Goal: Task Accomplishment & Management: Complete application form

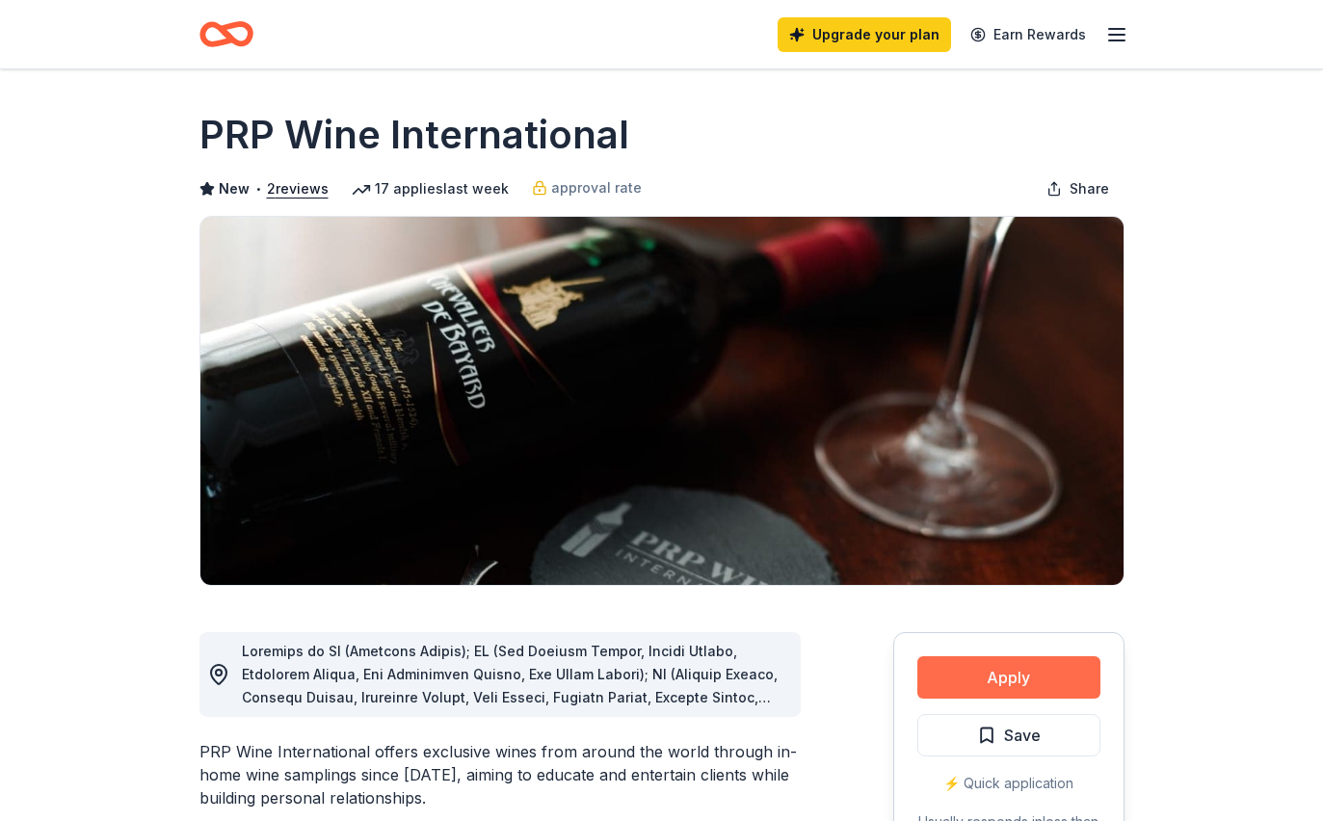
click at [1037, 676] on button "Apply" at bounding box center [1009, 677] width 183 height 42
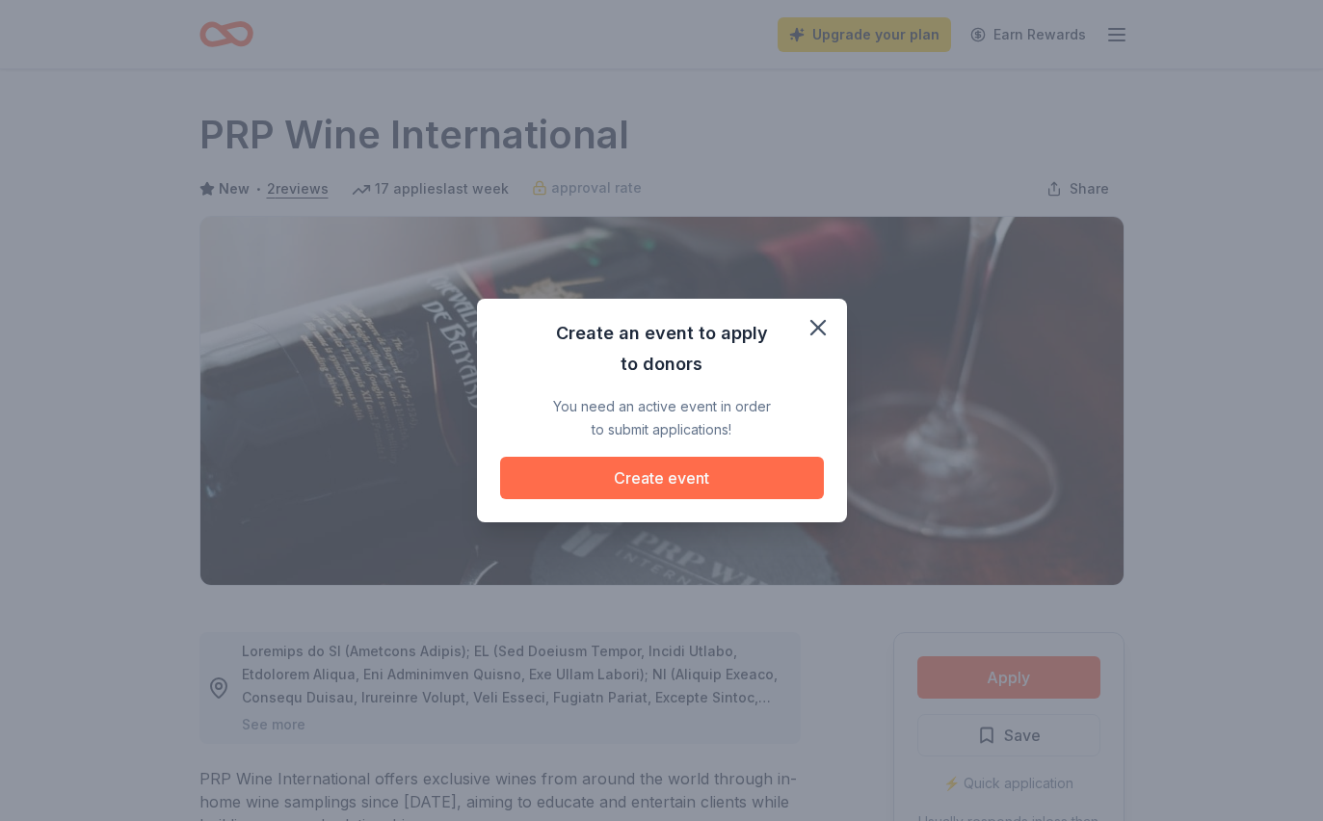
click at [659, 485] on button "Create event" at bounding box center [662, 478] width 324 height 42
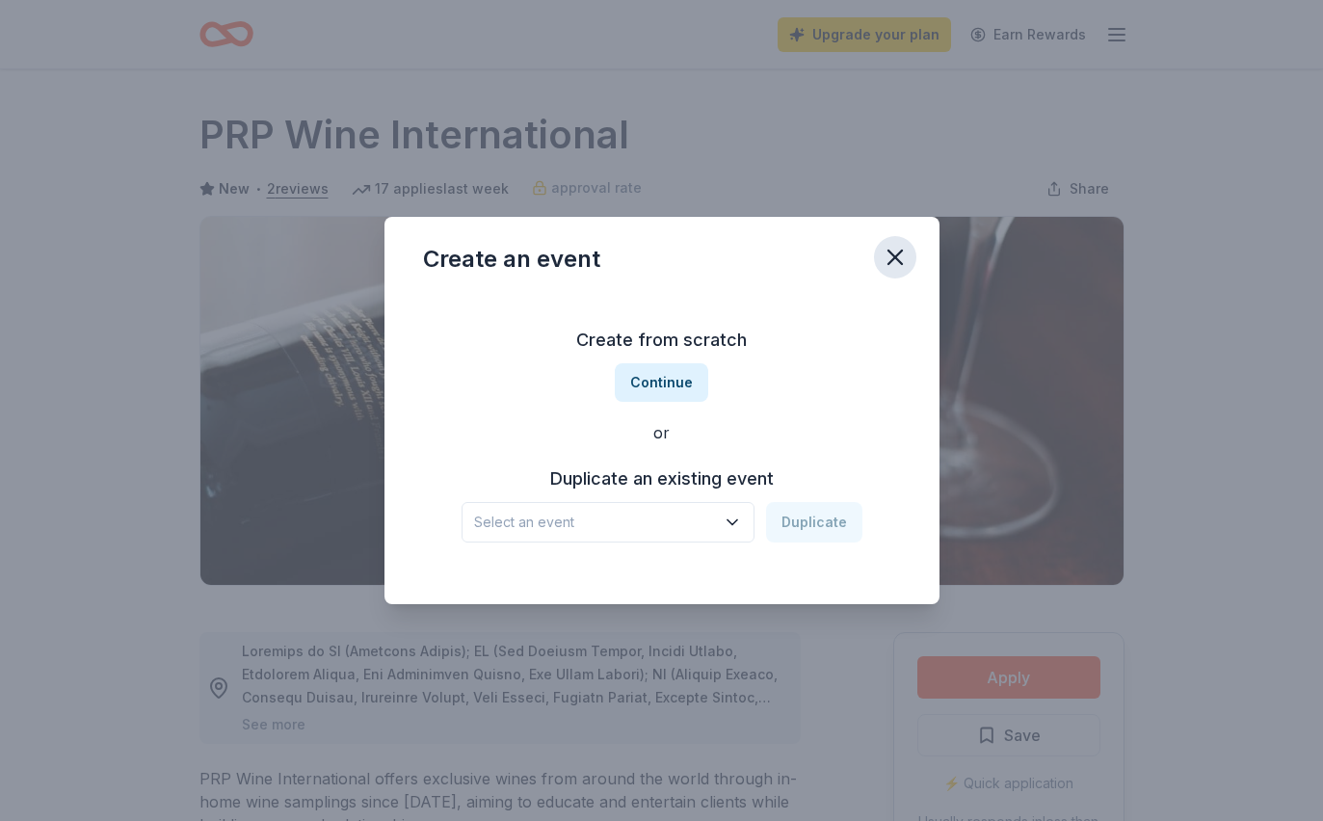
click at [897, 255] on icon "button" at bounding box center [895, 257] width 13 height 13
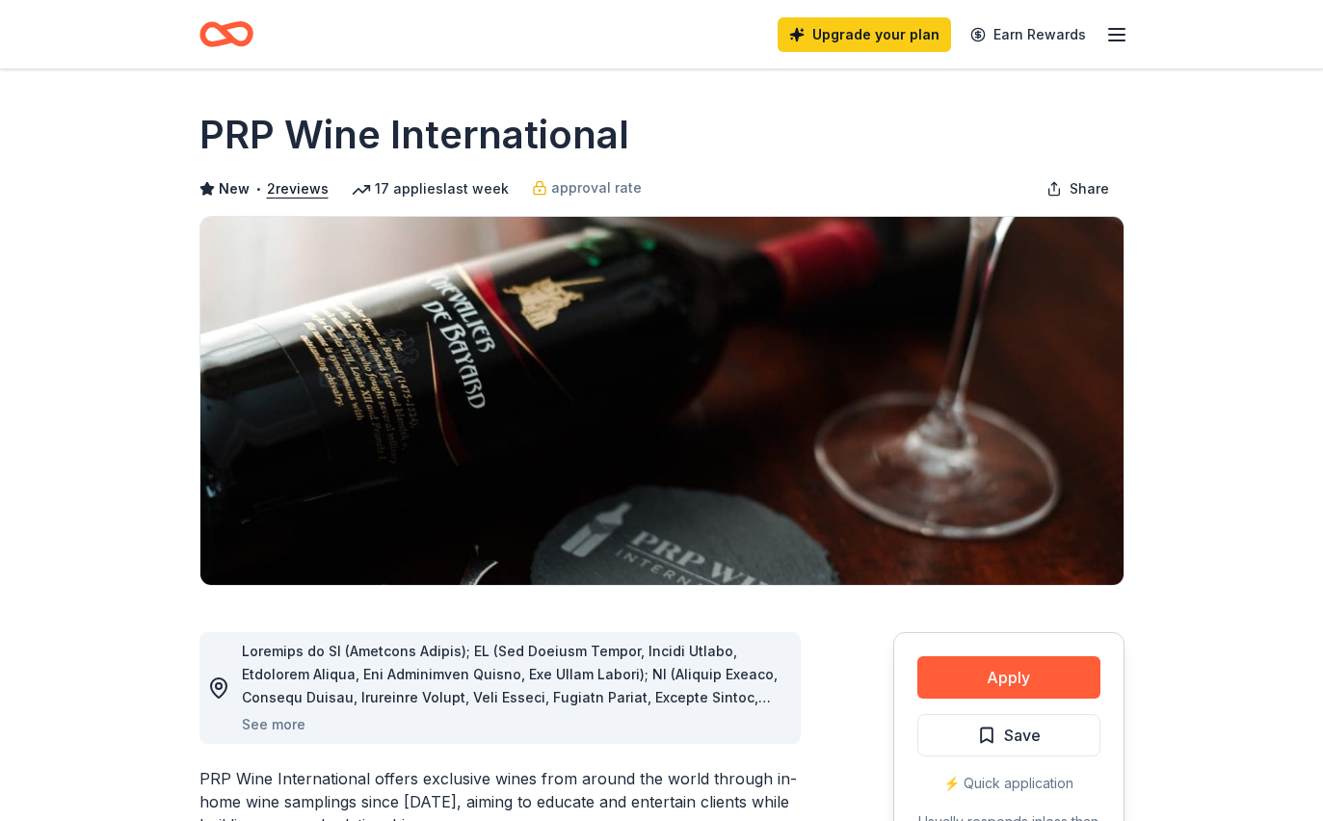
click at [1129, 30] on div "Upgrade your plan Earn Rewards" at bounding box center [662, 34] width 987 height 68
click at [1120, 49] on div "Upgrade your plan Earn Rewards" at bounding box center [953, 34] width 351 height 45
click at [1134, 26] on div "Upgrade your plan Earn Rewards" at bounding box center [662, 34] width 987 height 68
click at [1131, 34] on div "Upgrade your plan Earn Rewards" at bounding box center [662, 34] width 987 height 68
click at [1109, 44] on icon "button" at bounding box center [1117, 34] width 23 height 23
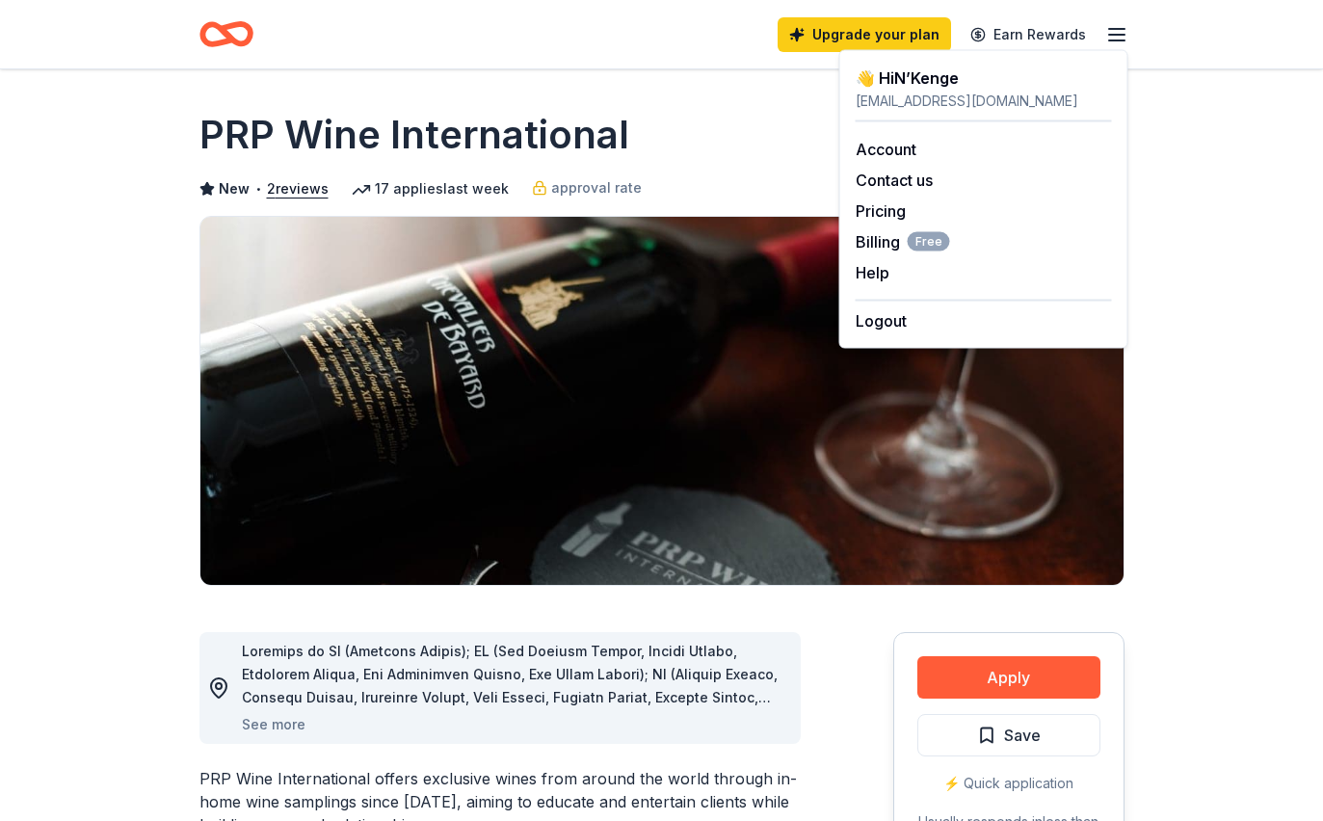
click at [877, 90] on div "[EMAIL_ADDRESS][DOMAIN_NAME]" at bounding box center [984, 101] width 256 height 23
click at [216, 19] on icon "Home" at bounding box center [227, 34] width 54 height 45
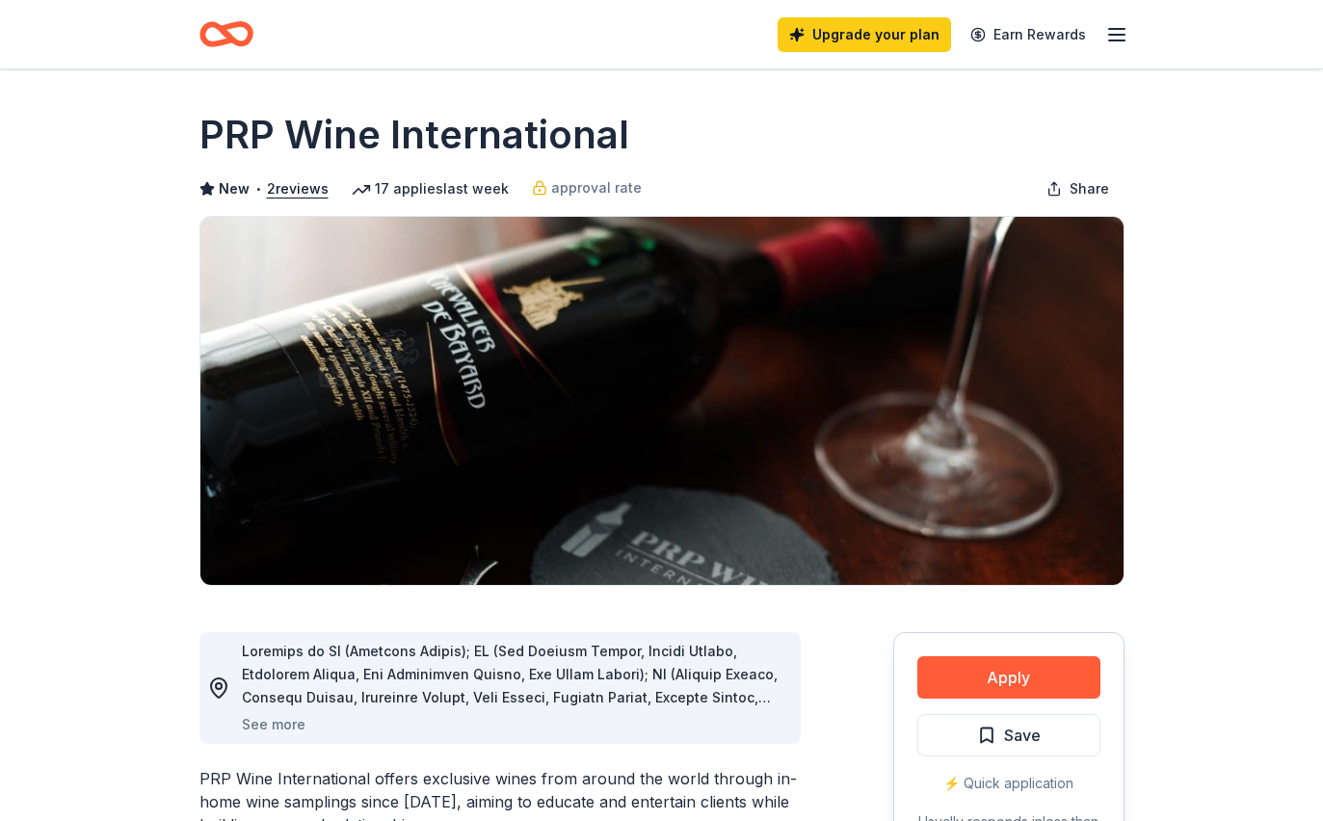
click at [224, 35] on icon "Home" at bounding box center [235, 33] width 30 height 19
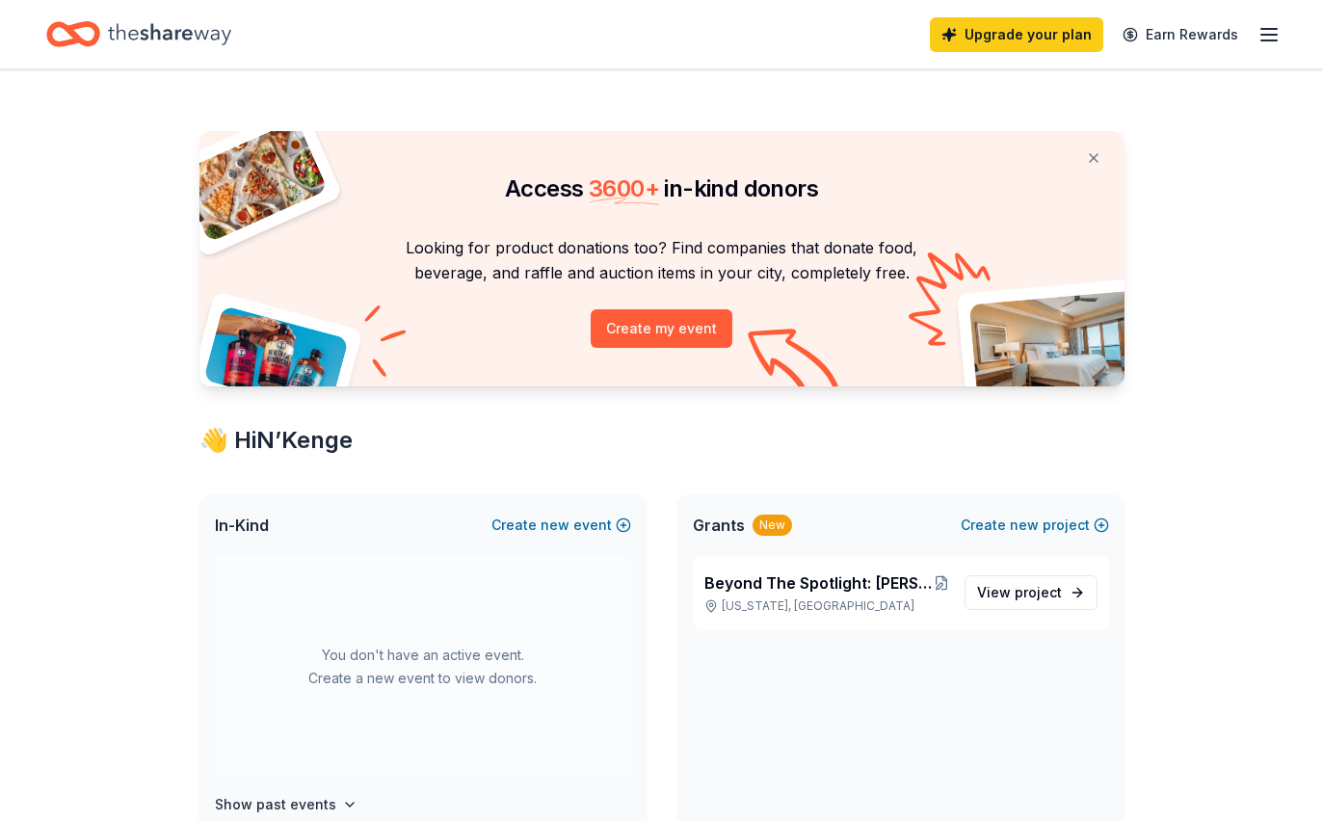
click at [1271, 36] on icon "button" at bounding box center [1269, 34] width 23 height 23
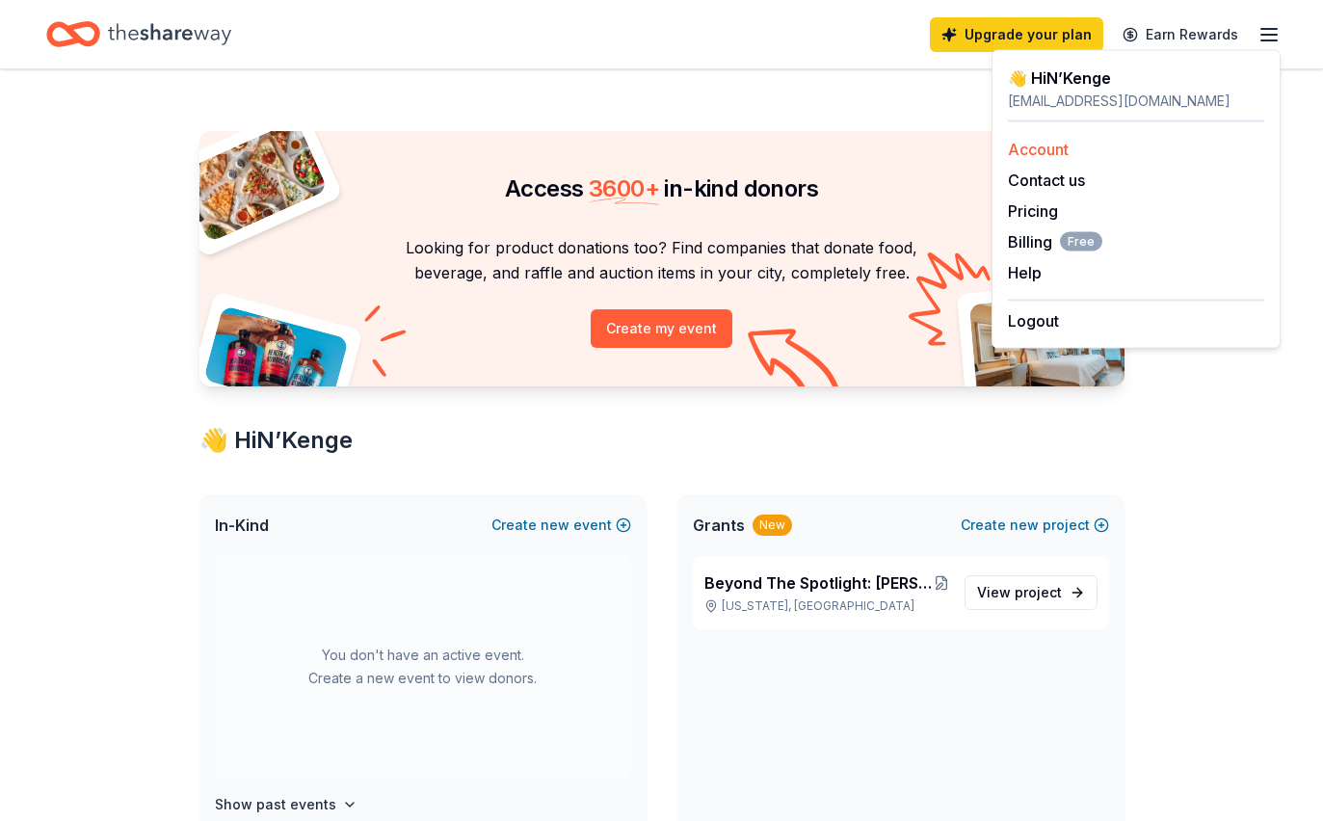
click at [1161, 160] on div "Account" at bounding box center [1136, 149] width 256 height 23
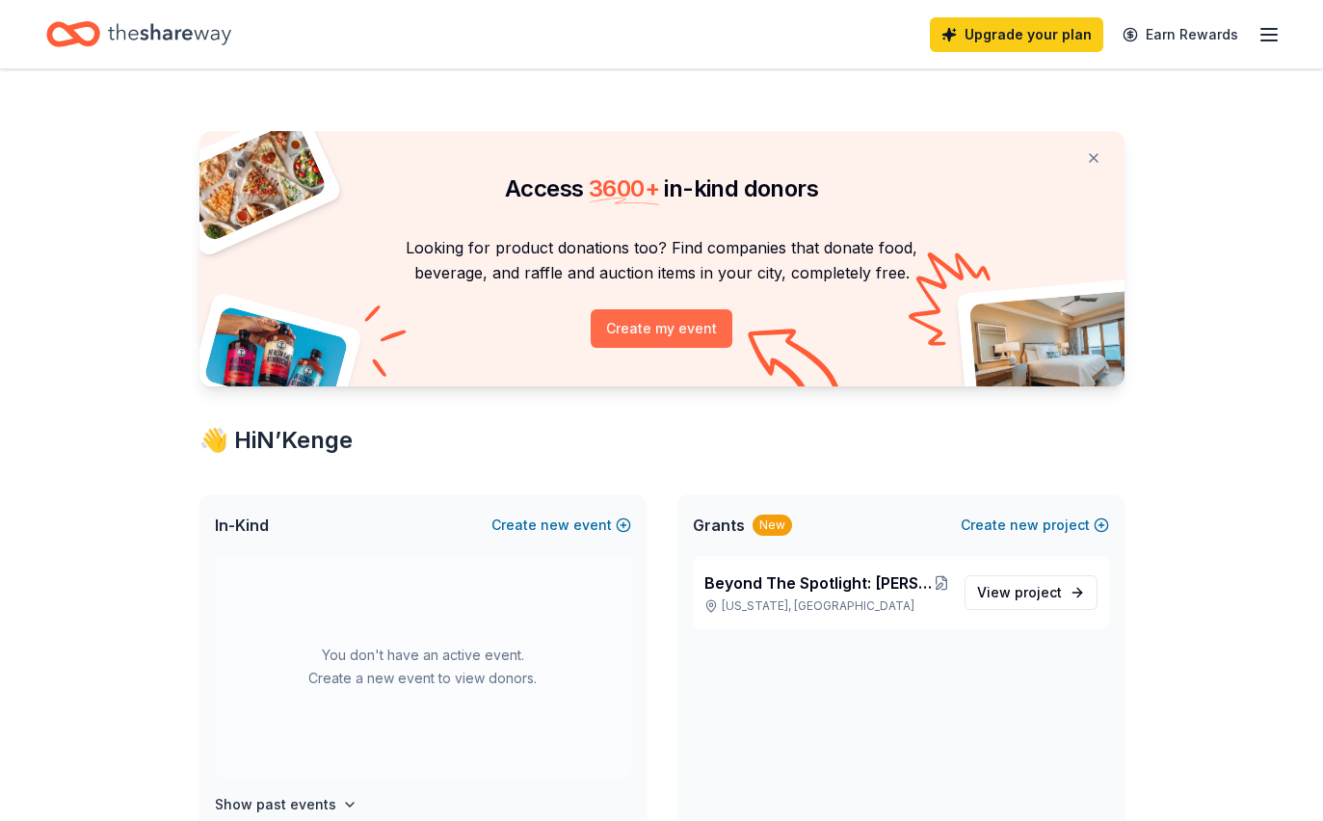
click at [696, 329] on button "Create my event" at bounding box center [662, 328] width 142 height 39
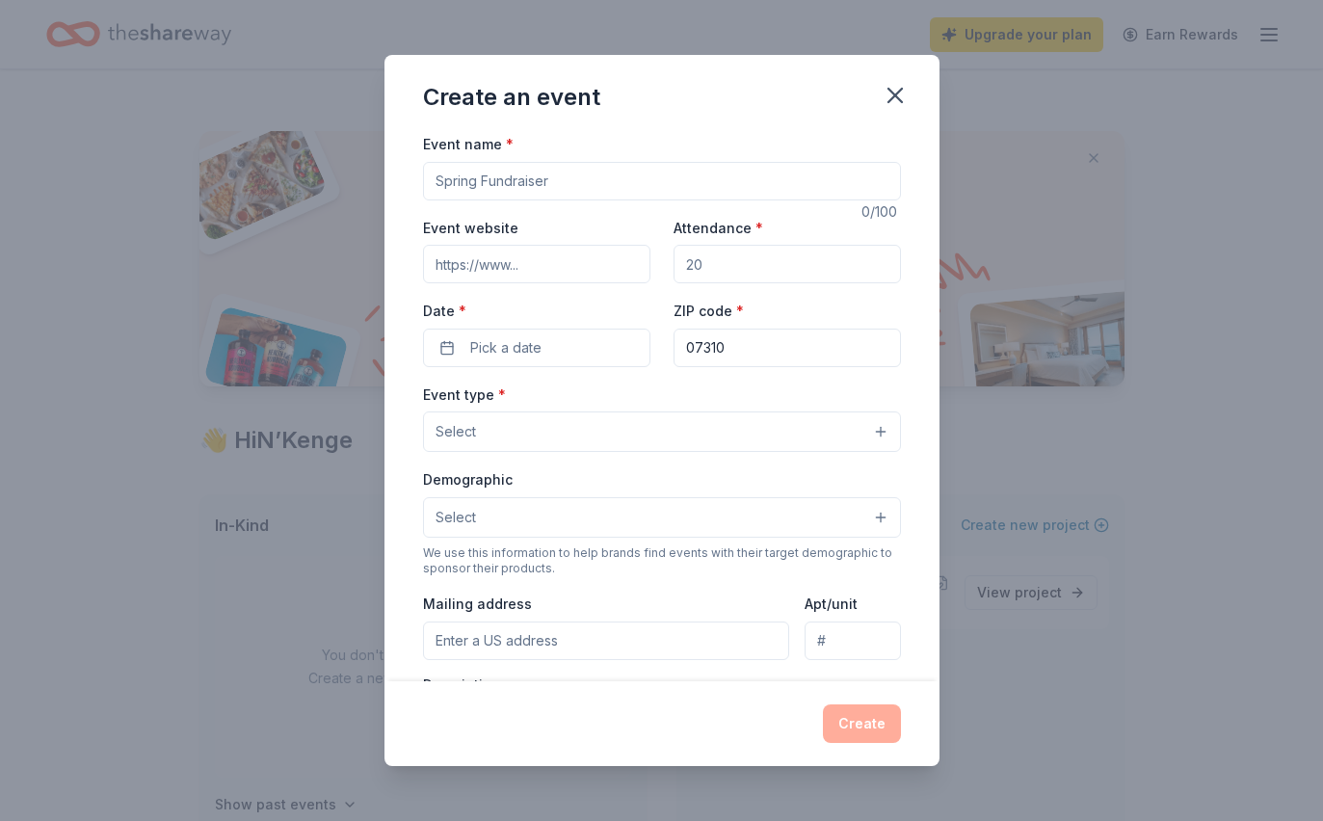
click at [681, 196] on input "Event name *" at bounding box center [662, 181] width 478 height 39
type input "G"
click at [0, 0] on html "Upgrade your plan Earn Rewards Access 3600 + in-kind donors Looking for product…" at bounding box center [661, 410] width 1323 height 821
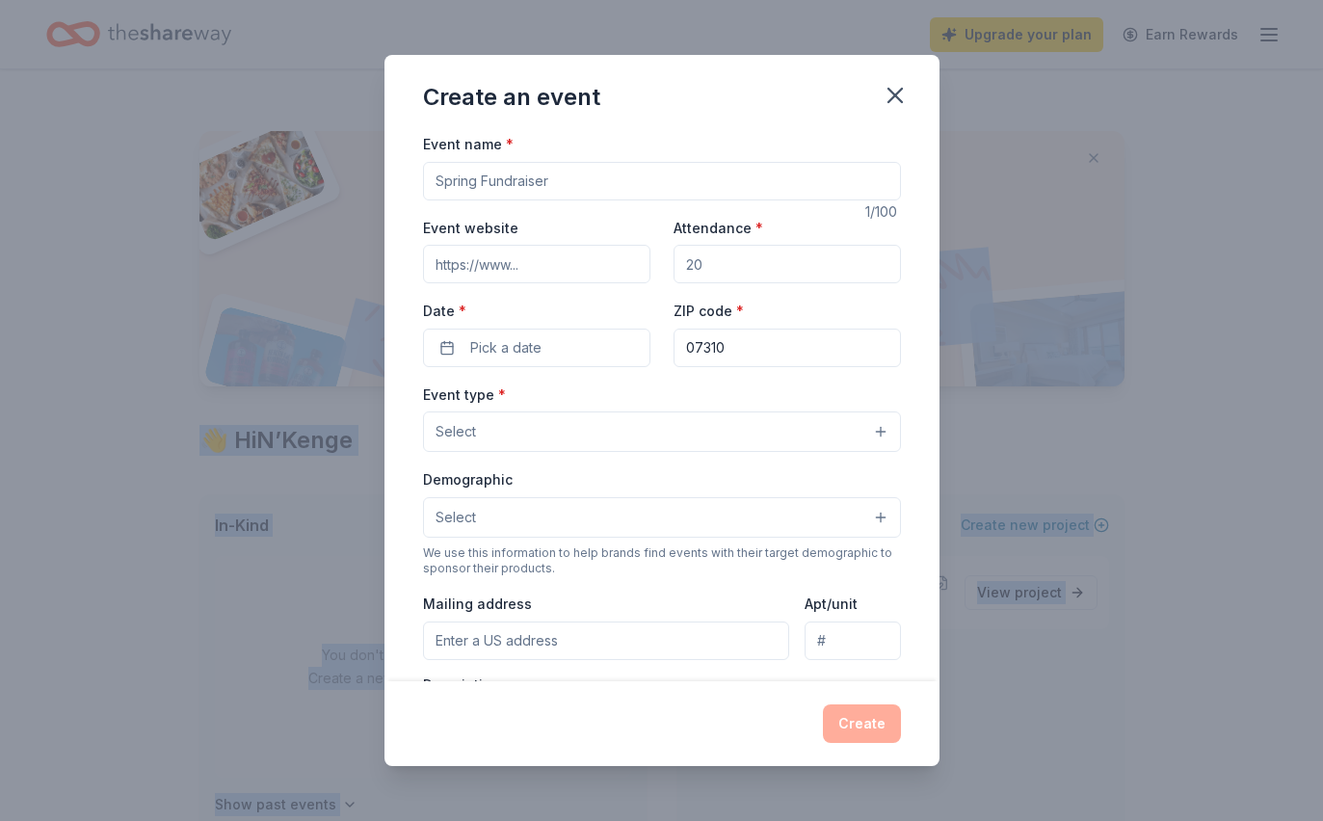
click at [675, 181] on input "Event name *" at bounding box center [662, 181] width 478 height 39
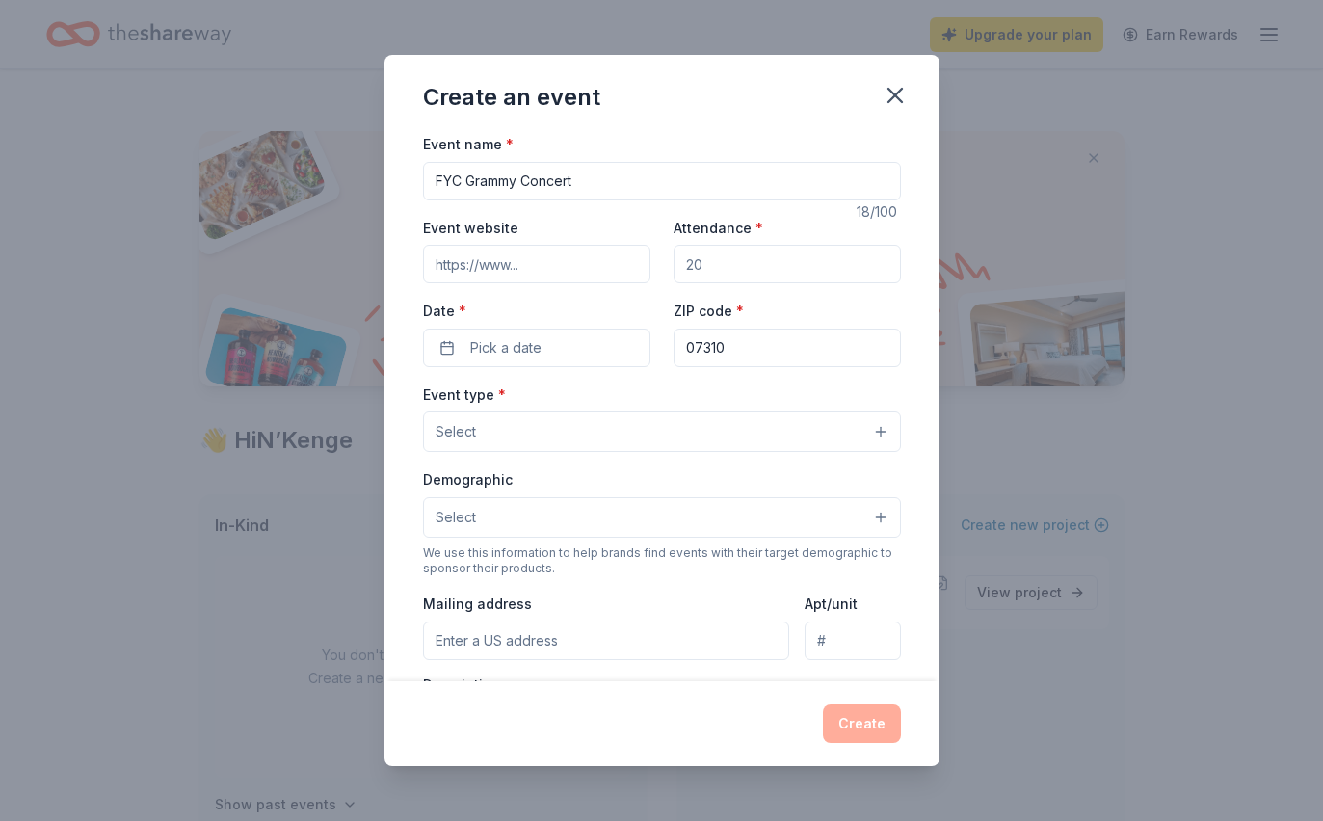
type input "FYC Grammy Concert"
type input "[DOMAIN_NAME]"
type input "150"
click at [497, 356] on span "Pick a date" at bounding box center [505, 347] width 71 height 23
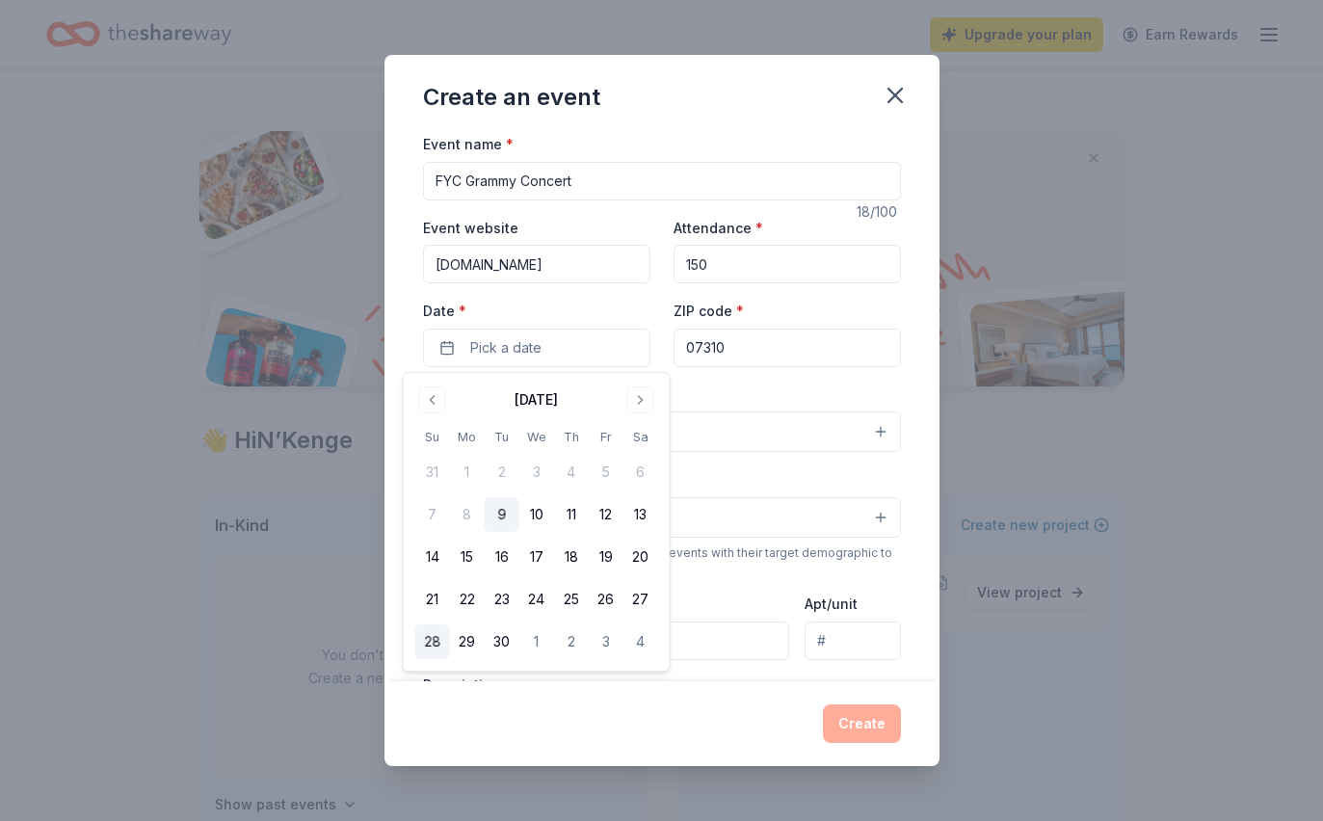
click at [445, 638] on button "28" at bounding box center [432, 642] width 35 height 35
click at [790, 375] on div "Event name * FYC Grammy Concert 18 /100 Event website [DOMAIN_NAME] Attendance …" at bounding box center [662, 577] width 478 height 891
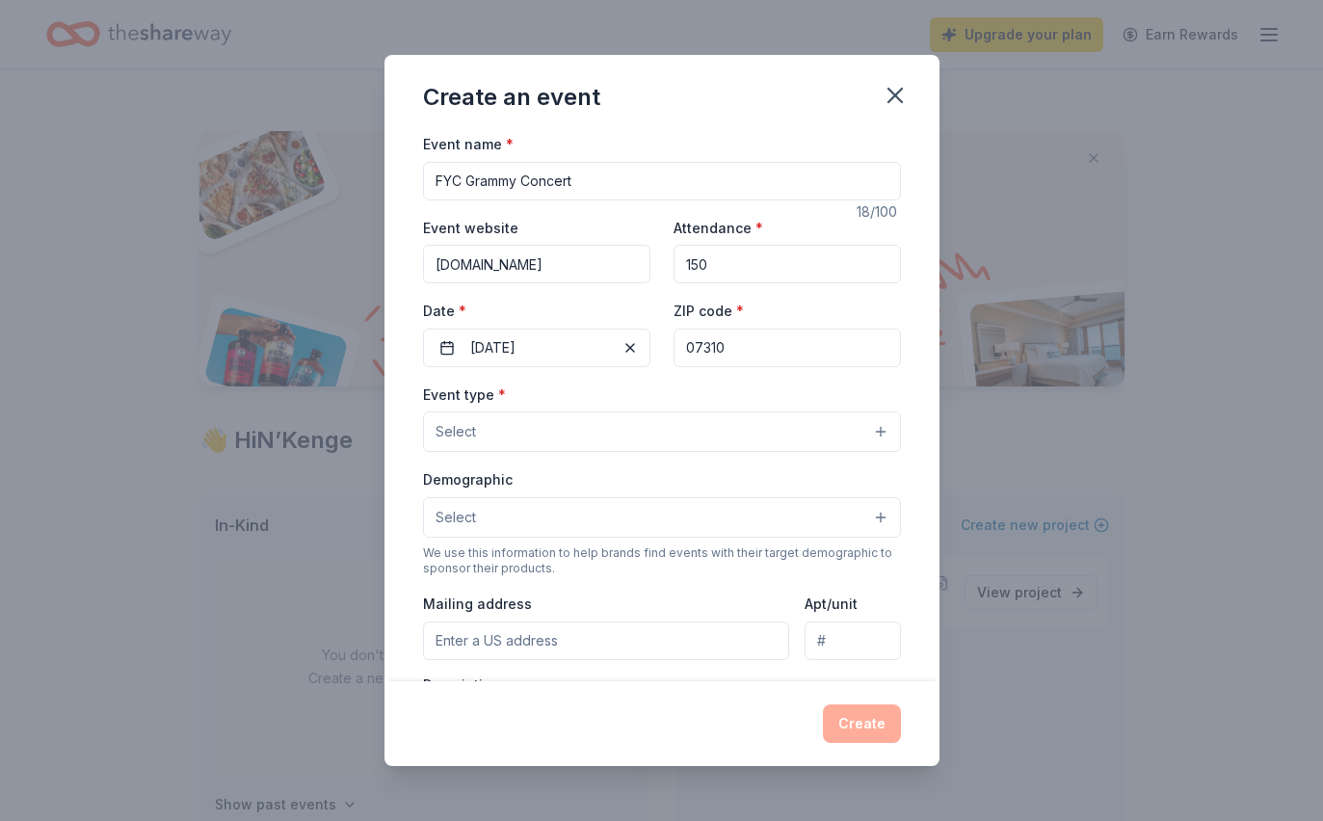
click at [755, 348] on input "07310" at bounding box center [787, 348] width 227 height 39
type input "0"
type input "10036"
click at [658, 497] on div "Demographic Select" at bounding box center [662, 503] width 478 height 70
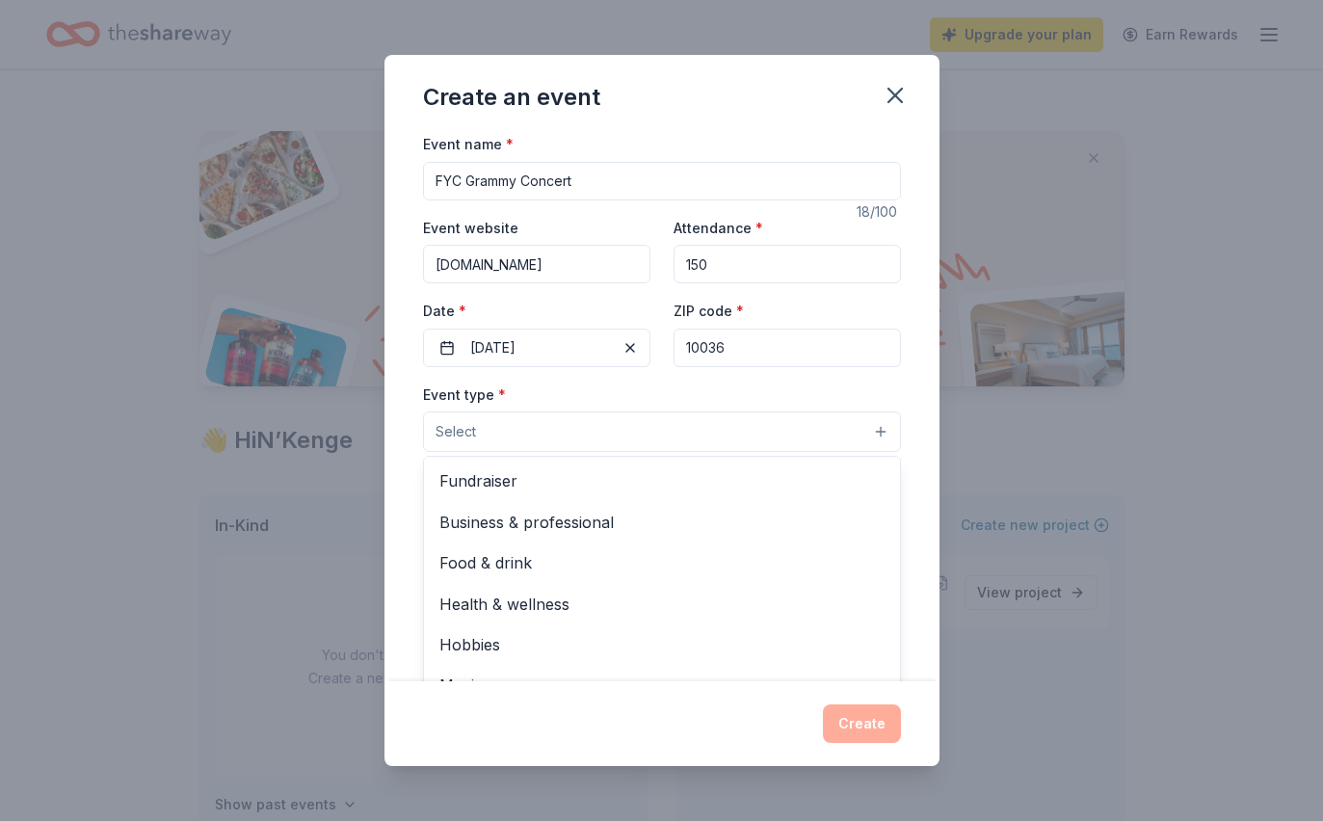
click at [644, 423] on button "Select" at bounding box center [662, 432] width 478 height 40
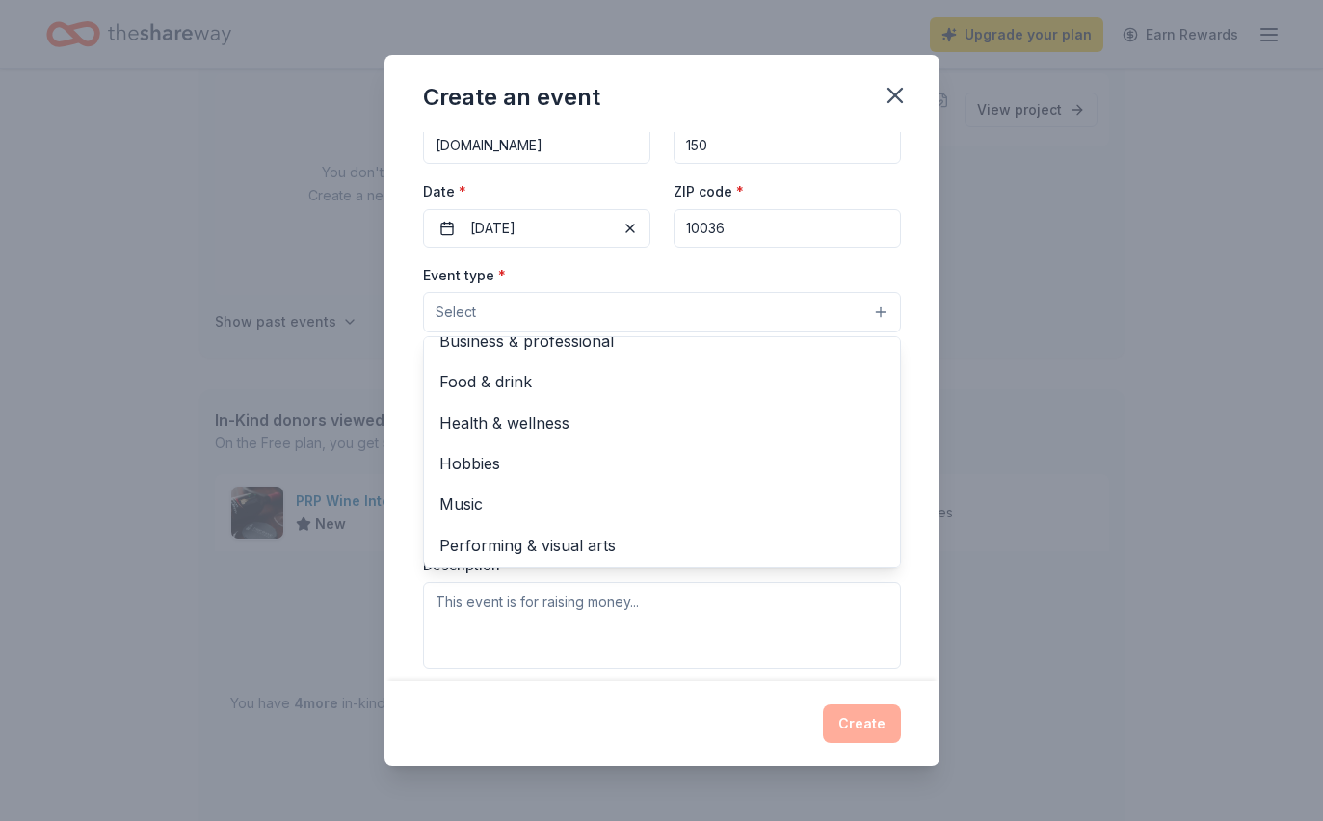
scroll to position [118, 0]
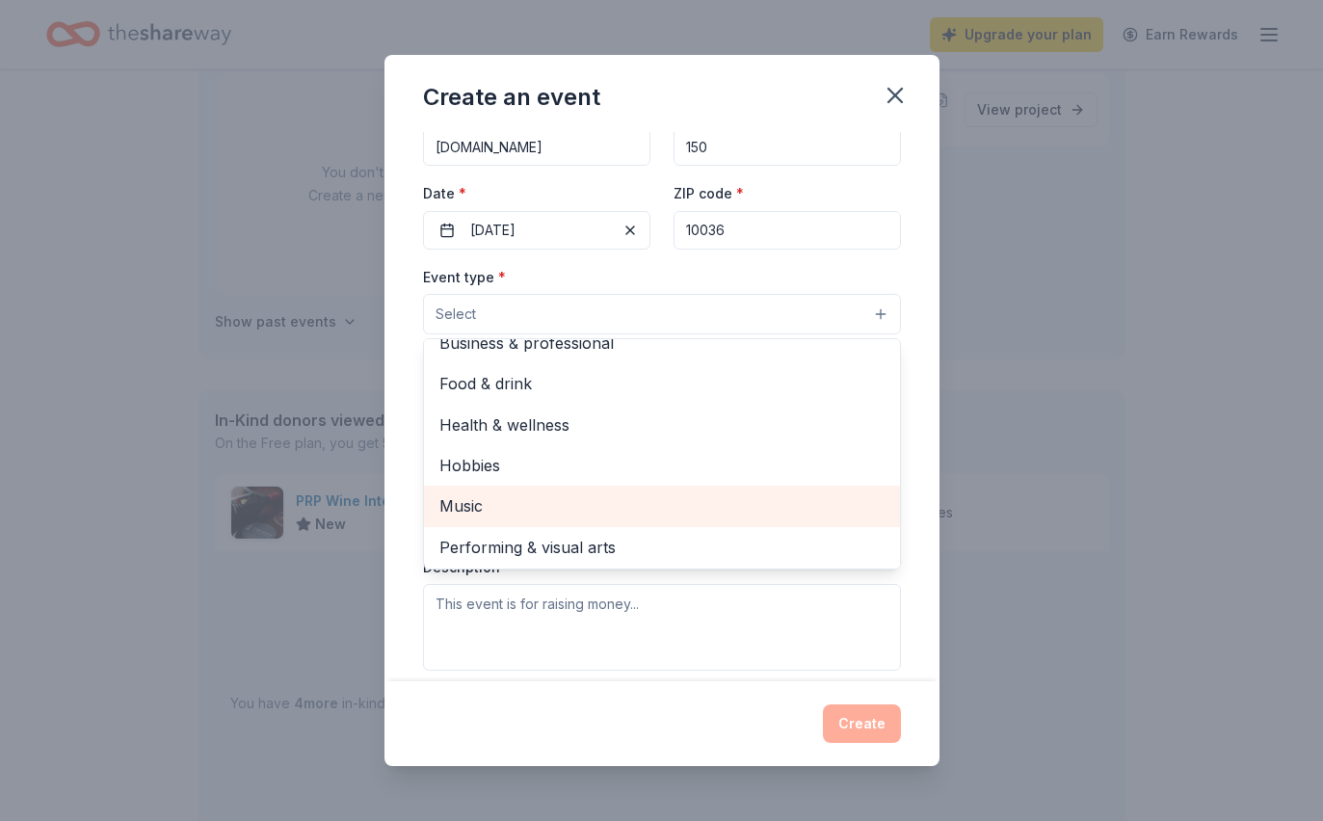
click at [628, 507] on span "Music" at bounding box center [662, 506] width 445 height 25
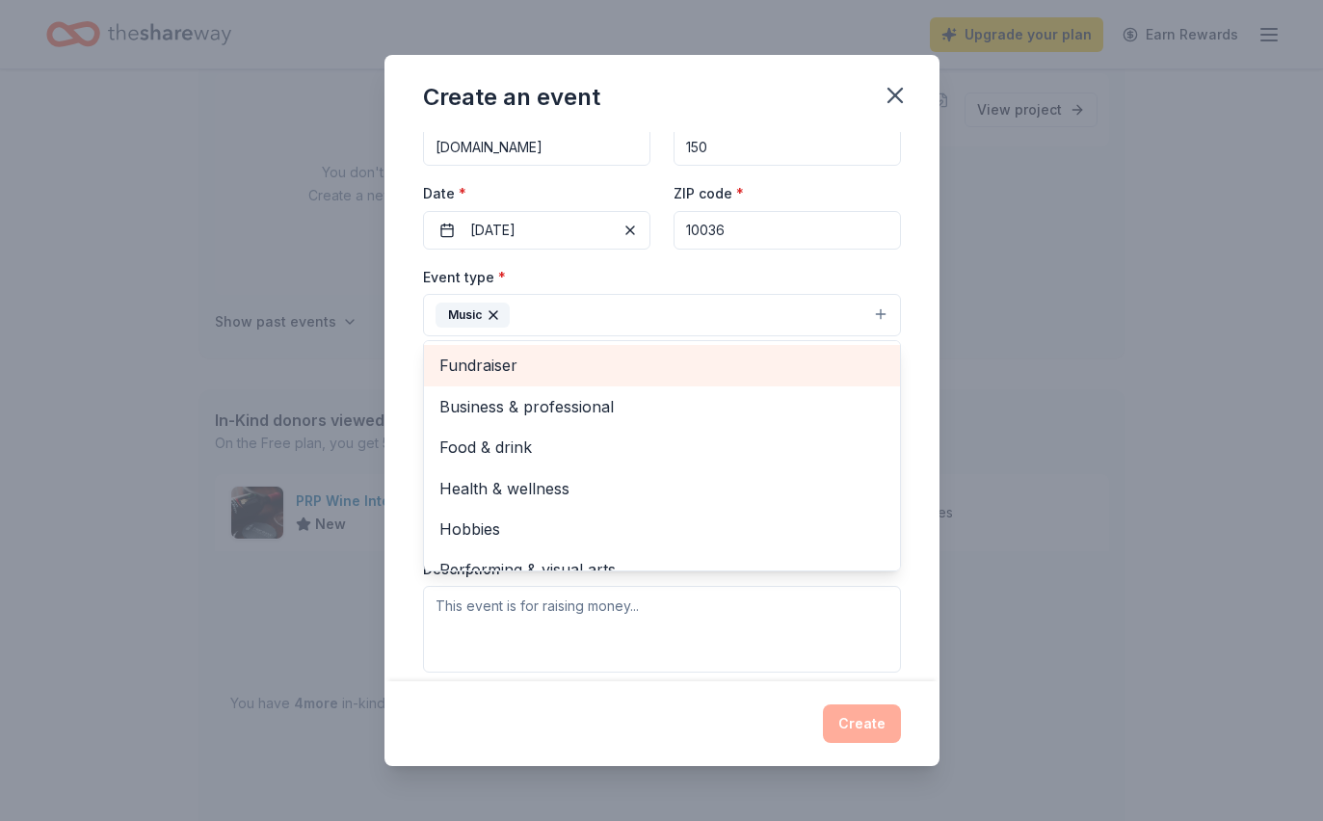
scroll to position [0, 0]
click at [709, 378] on span "Fundraiser" at bounding box center [662, 365] width 445 height 25
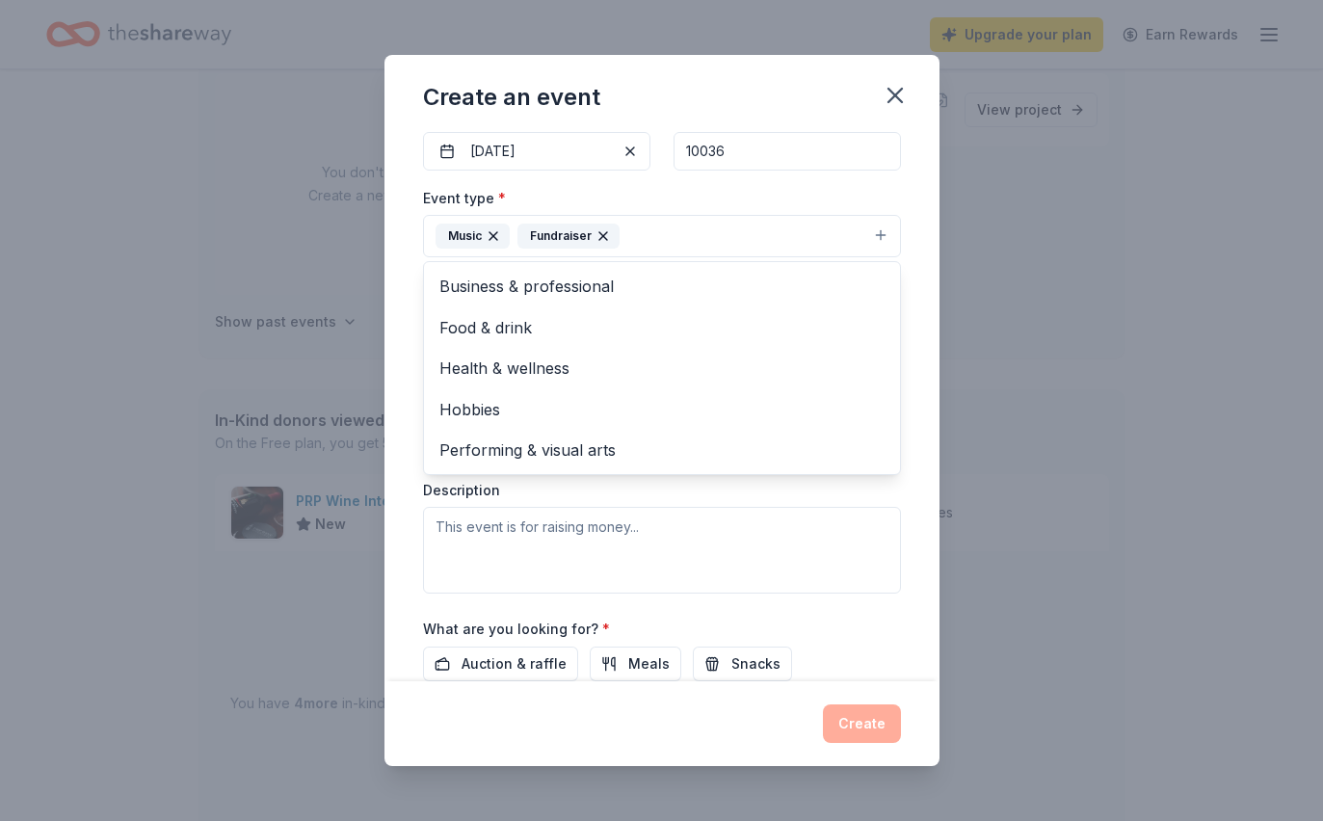
scroll to position [202, 0]
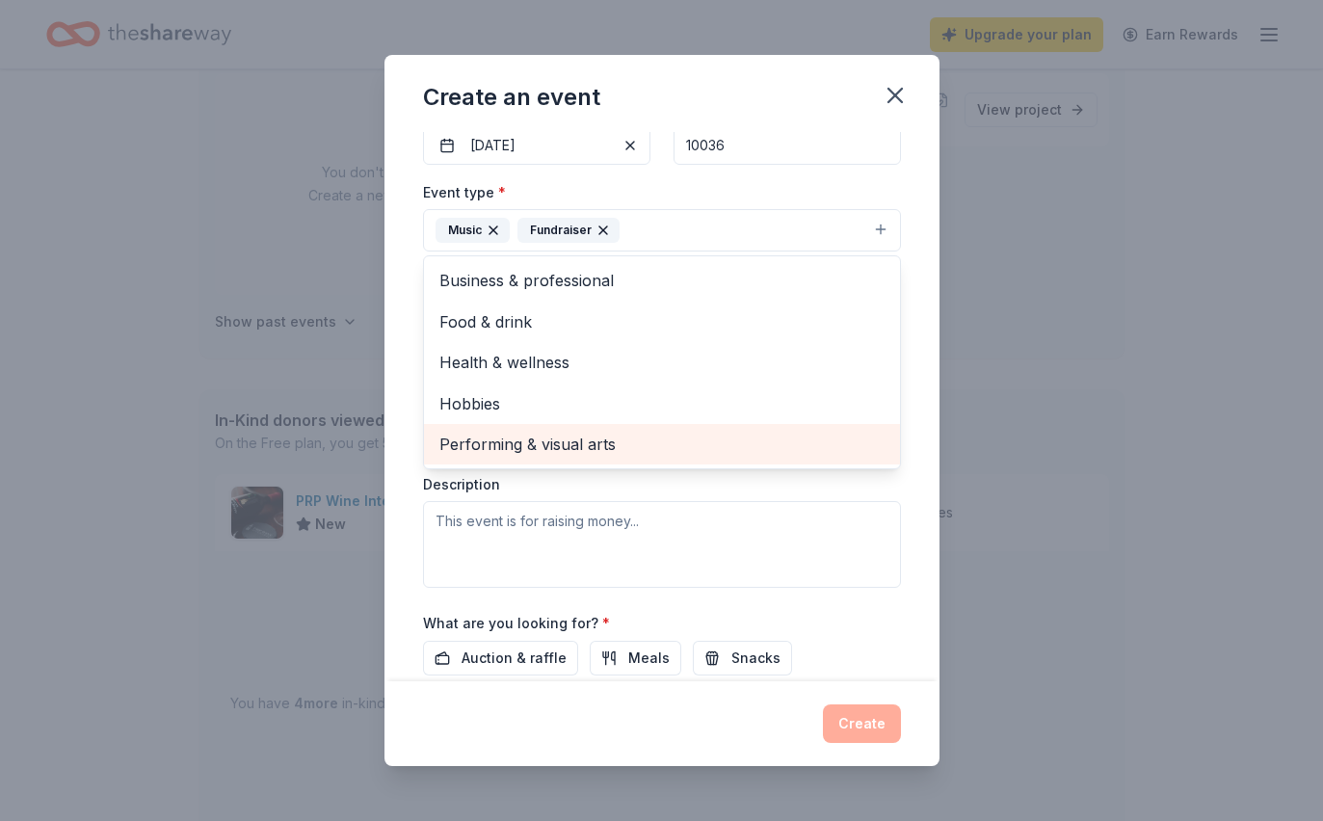
click at [793, 465] on div "Performing & visual arts" at bounding box center [662, 444] width 476 height 40
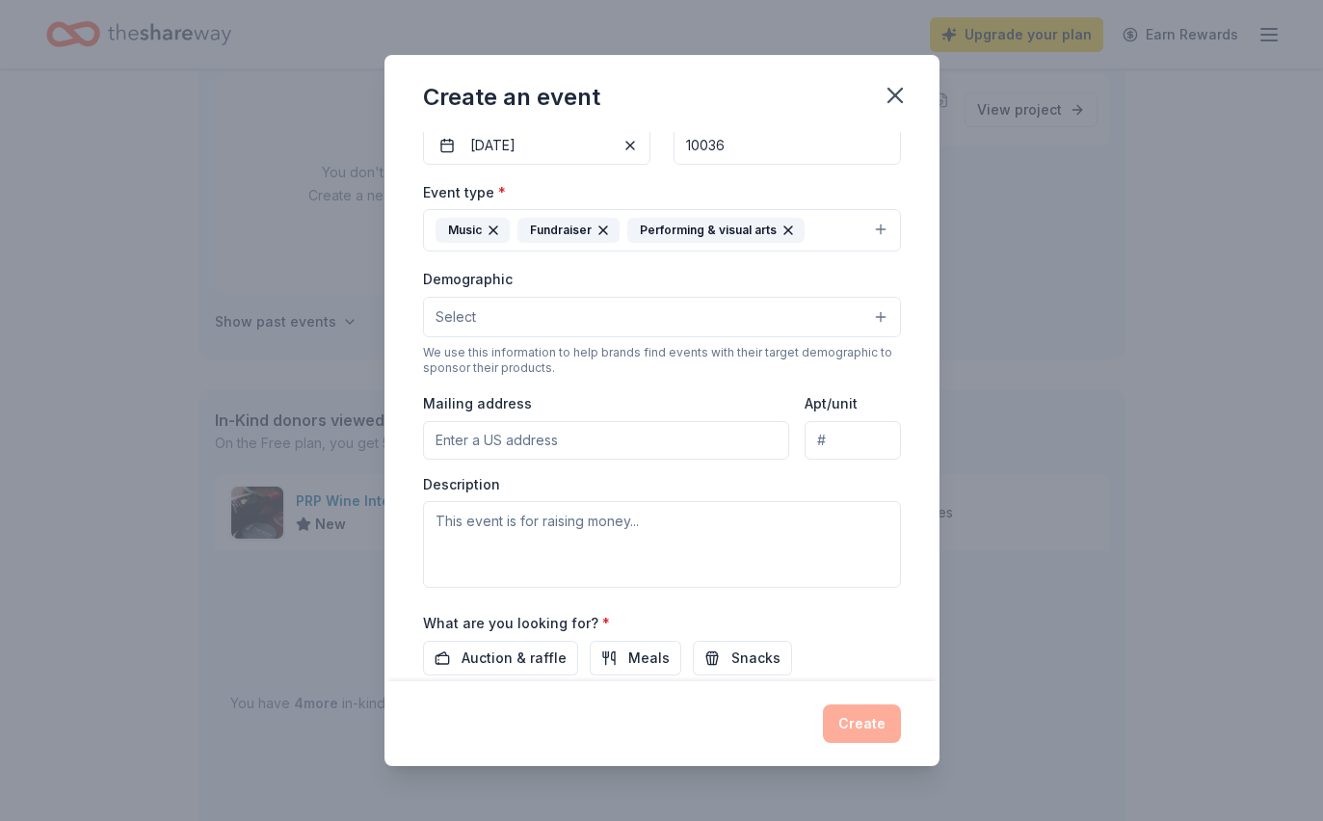
scroll to position [0, 0]
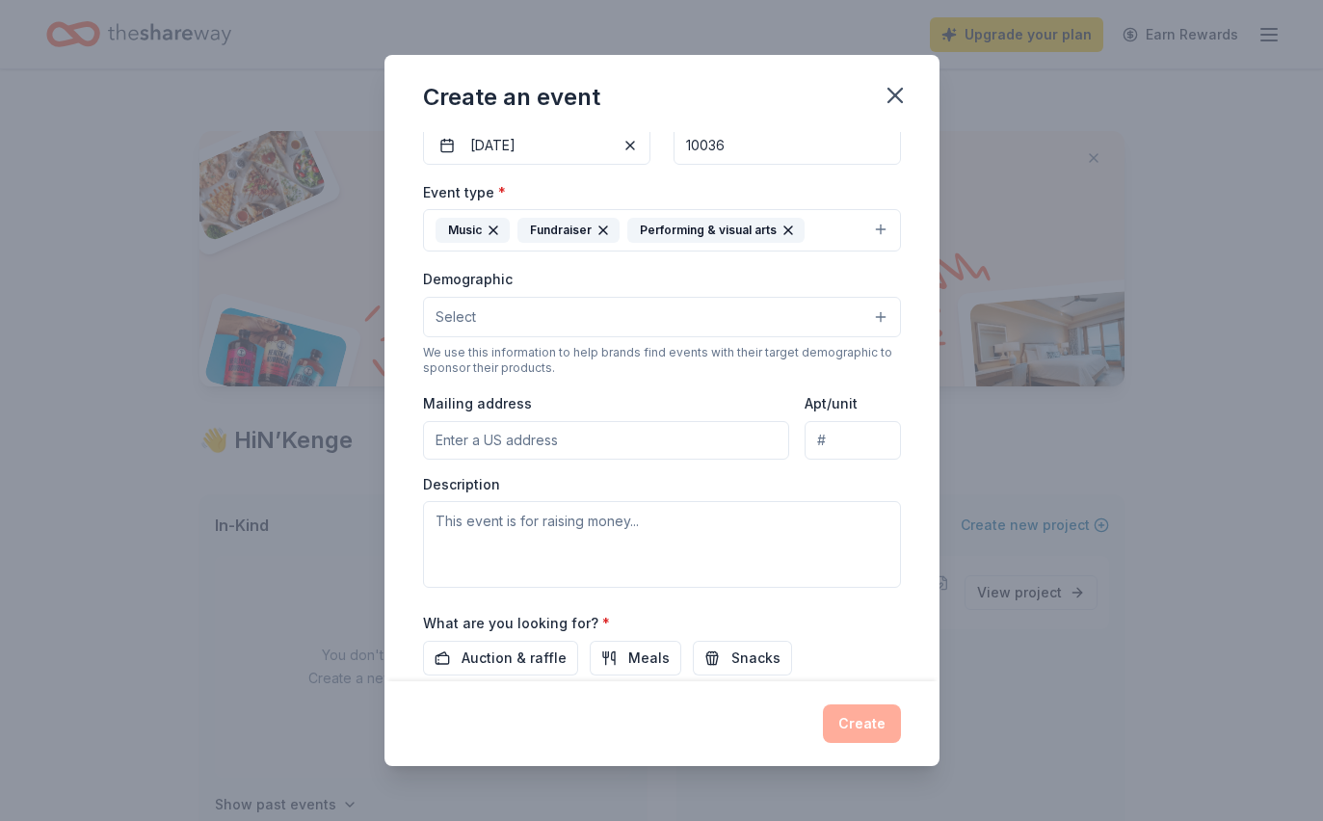
click at [816, 243] on button "Music Fundraiser Performing & visual arts" at bounding box center [662, 230] width 478 height 42
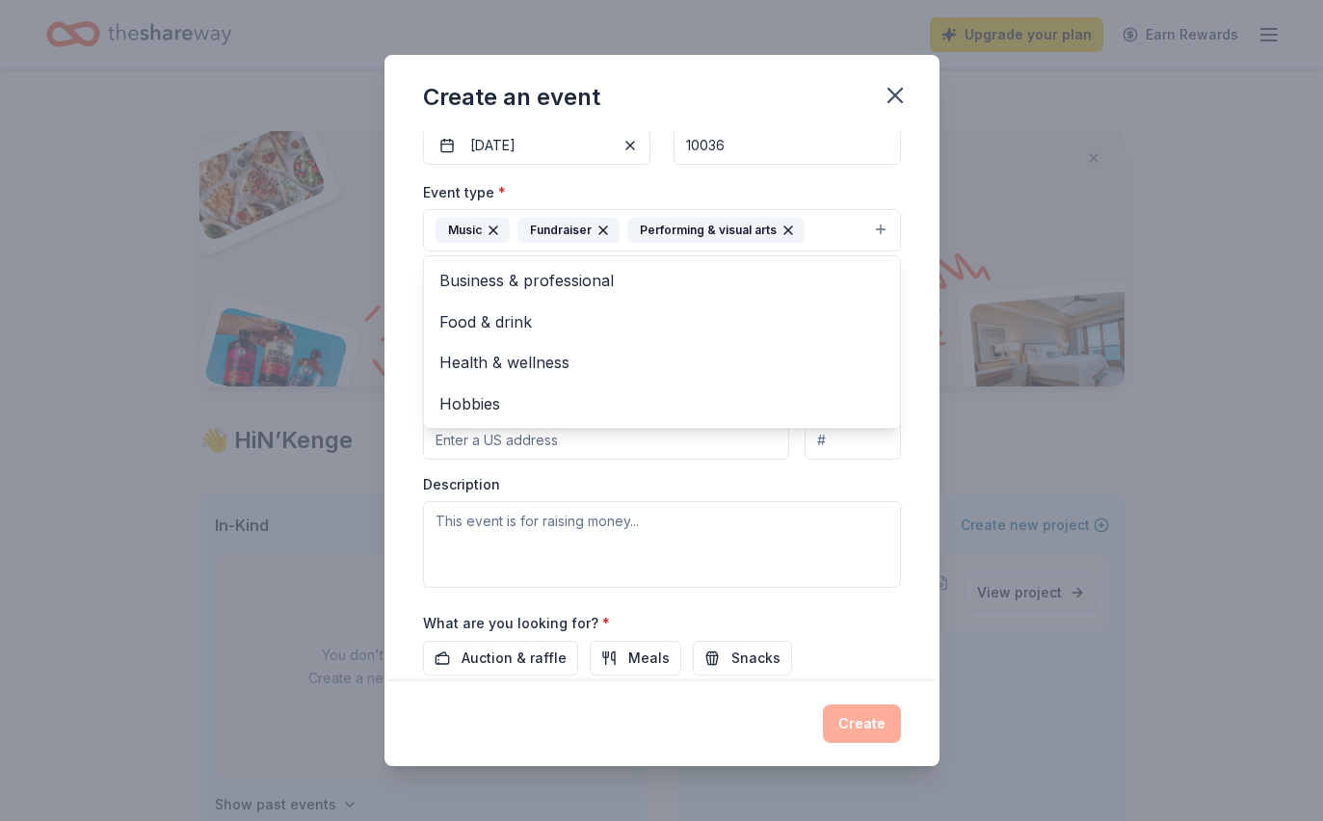
click at [775, 243] on div "Performing & visual arts" at bounding box center [716, 230] width 177 height 25
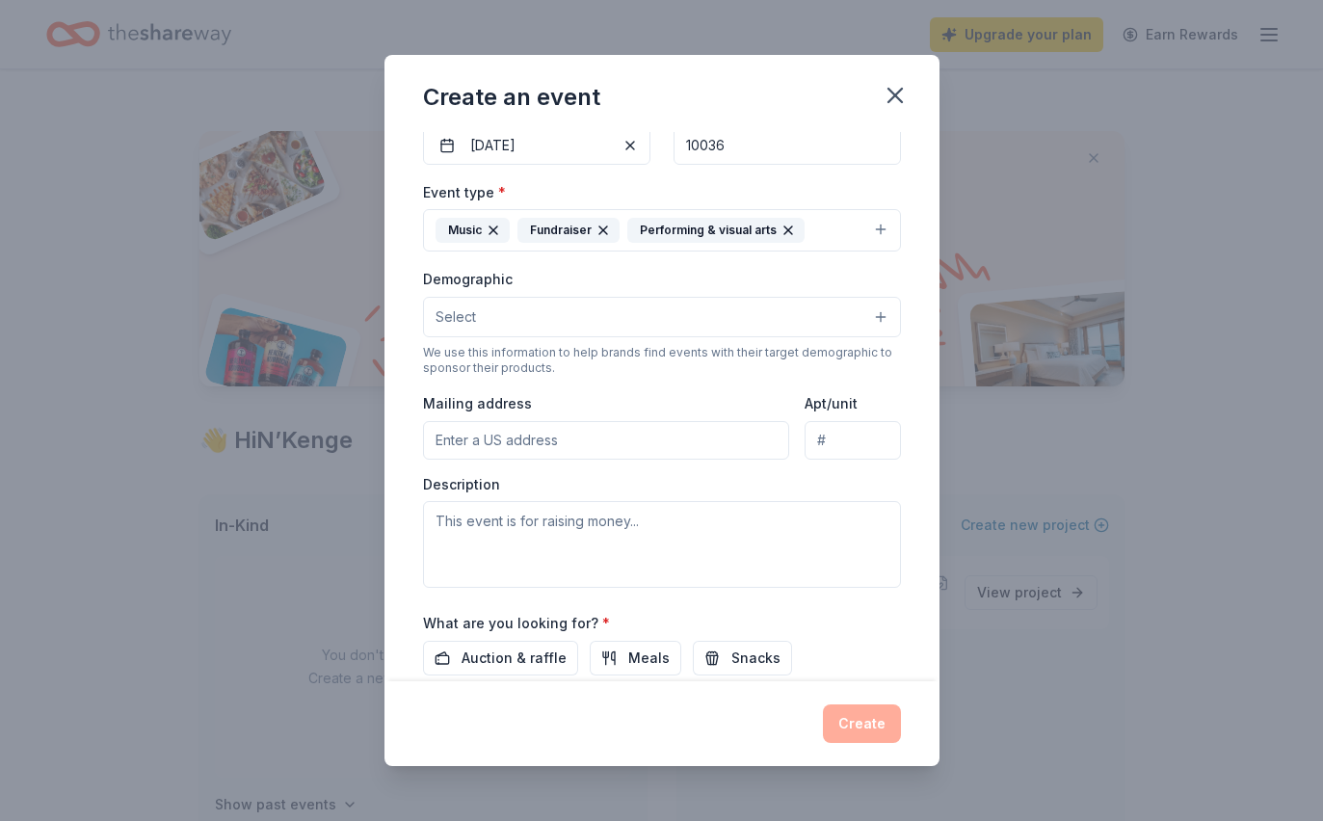
click at [798, 229] on div "Performing & visual arts" at bounding box center [716, 230] width 177 height 25
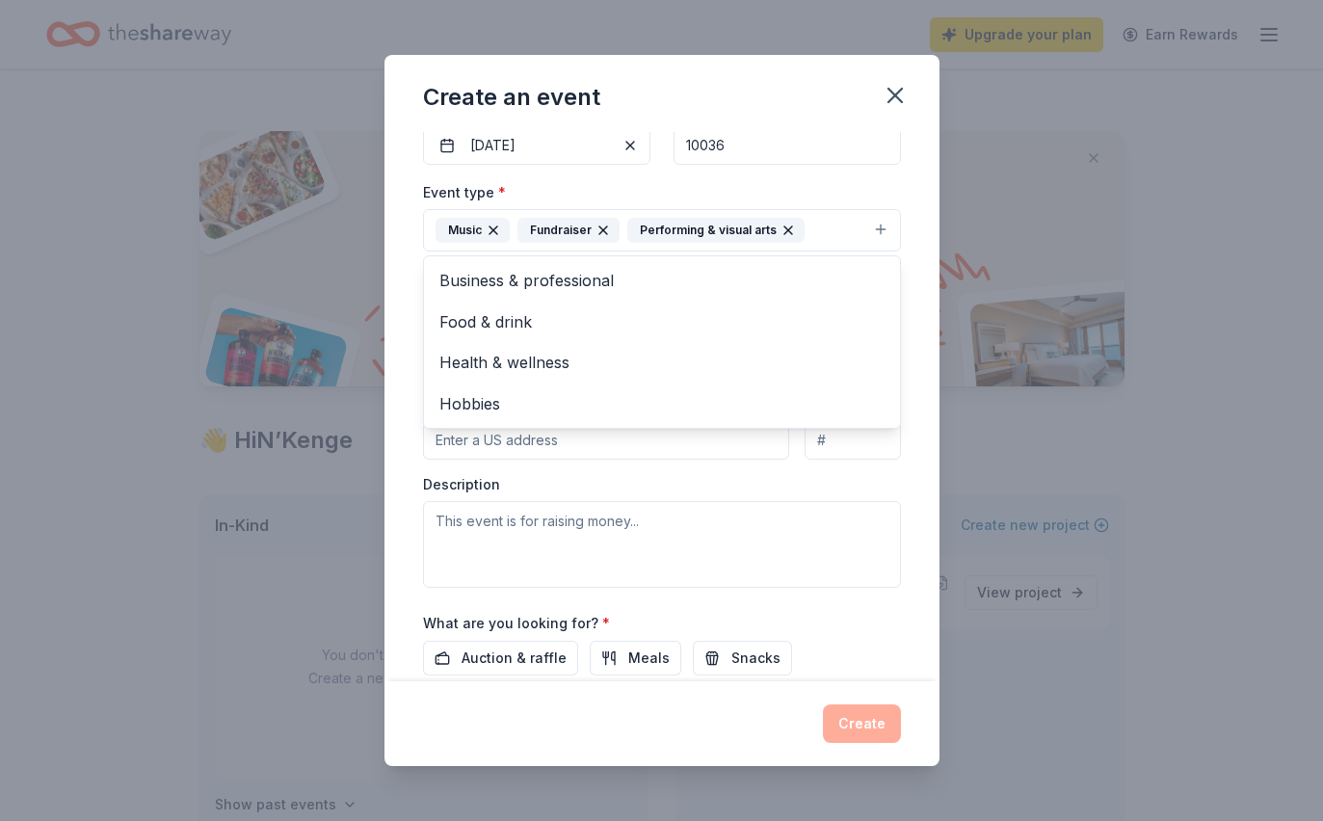
click at [789, 238] on icon "button" at bounding box center [788, 230] width 15 height 15
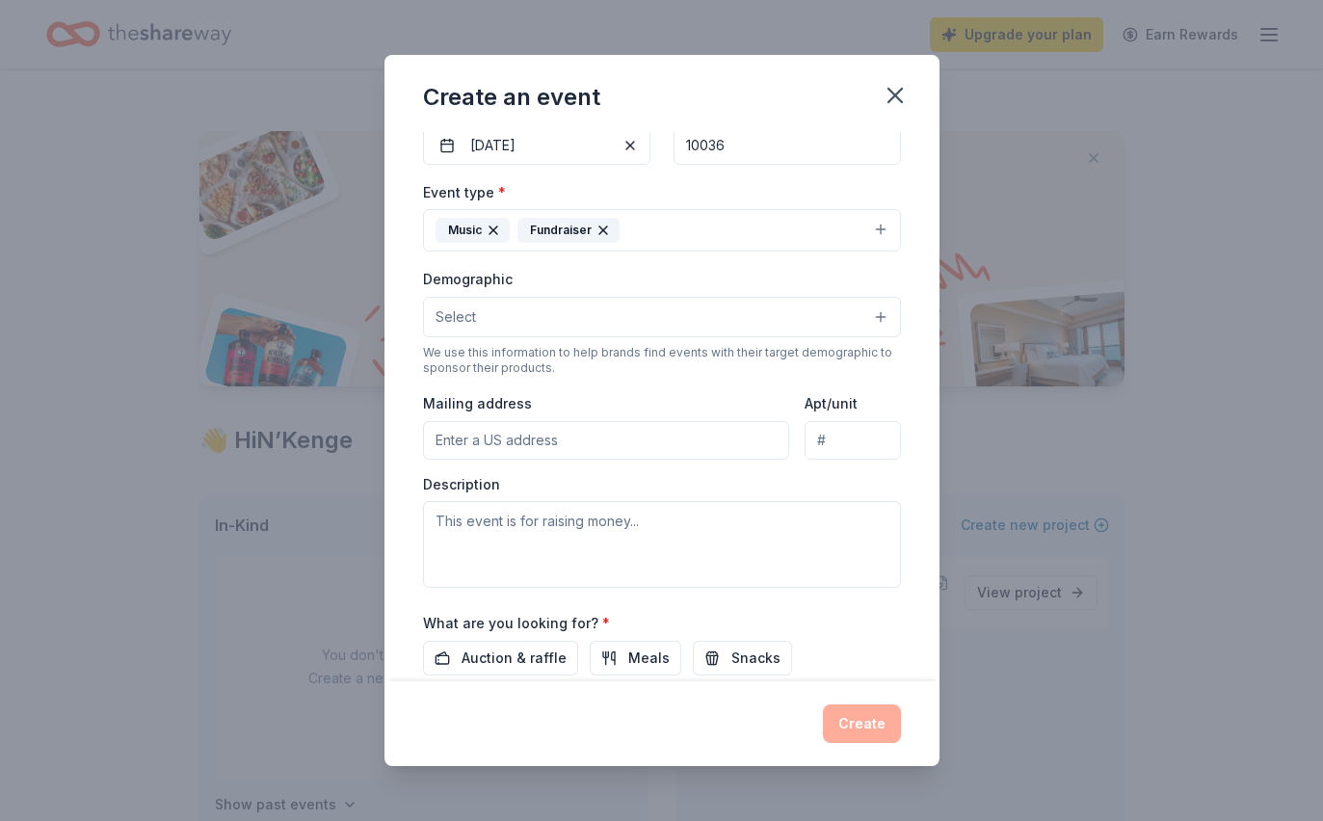
click at [590, 324] on button "Select" at bounding box center [662, 317] width 478 height 40
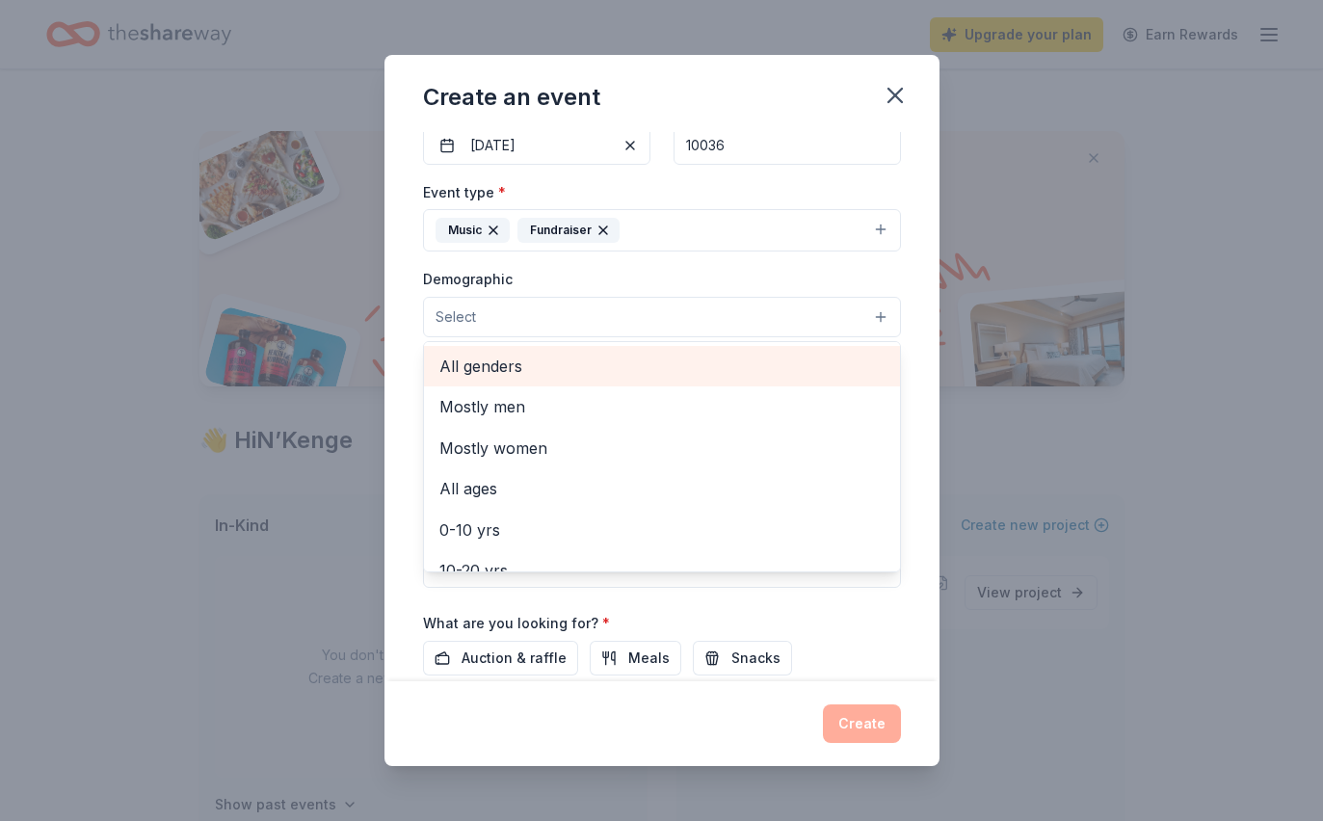
click at [658, 364] on span "All genders" at bounding box center [662, 366] width 445 height 25
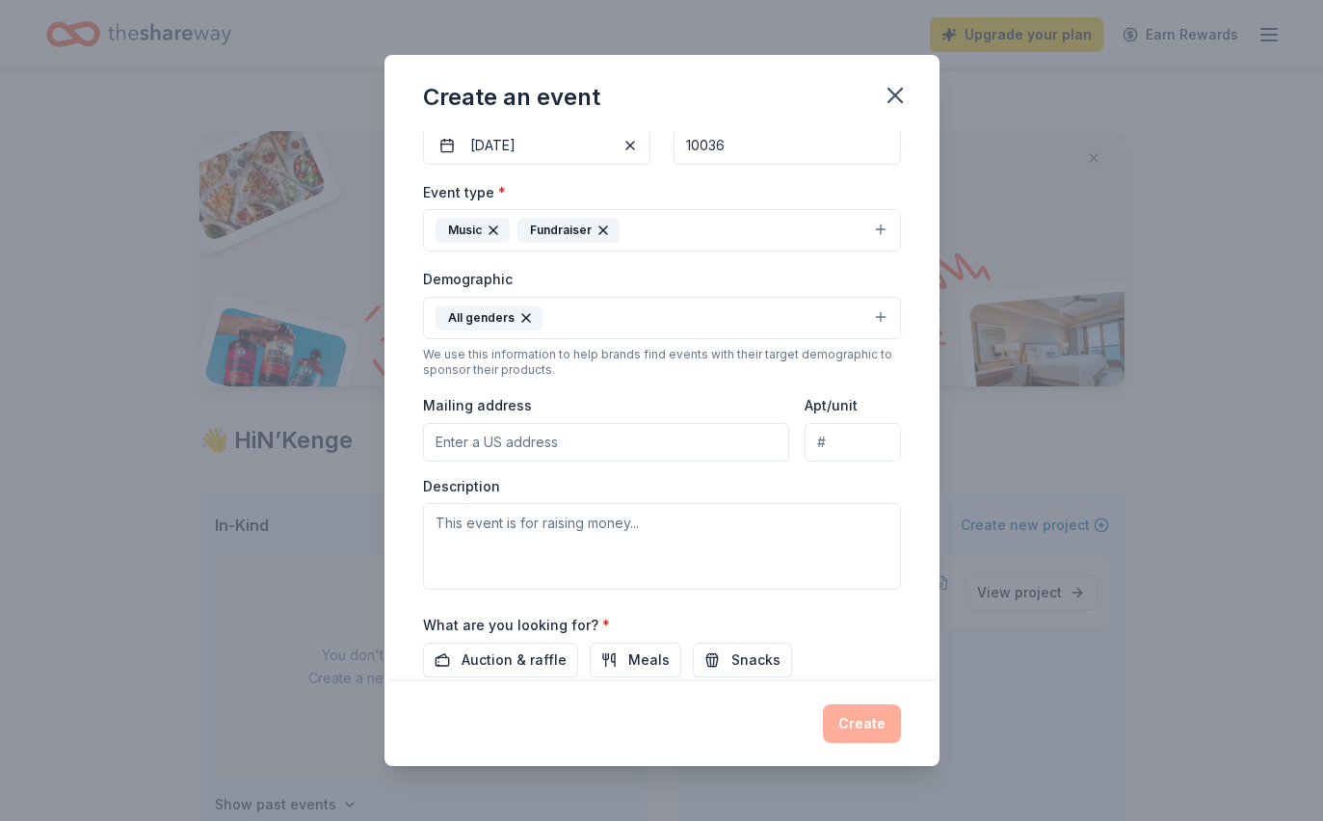
click at [746, 322] on button "All genders" at bounding box center [662, 318] width 478 height 42
click at [666, 455] on input "Mailing address" at bounding box center [606, 442] width 367 height 39
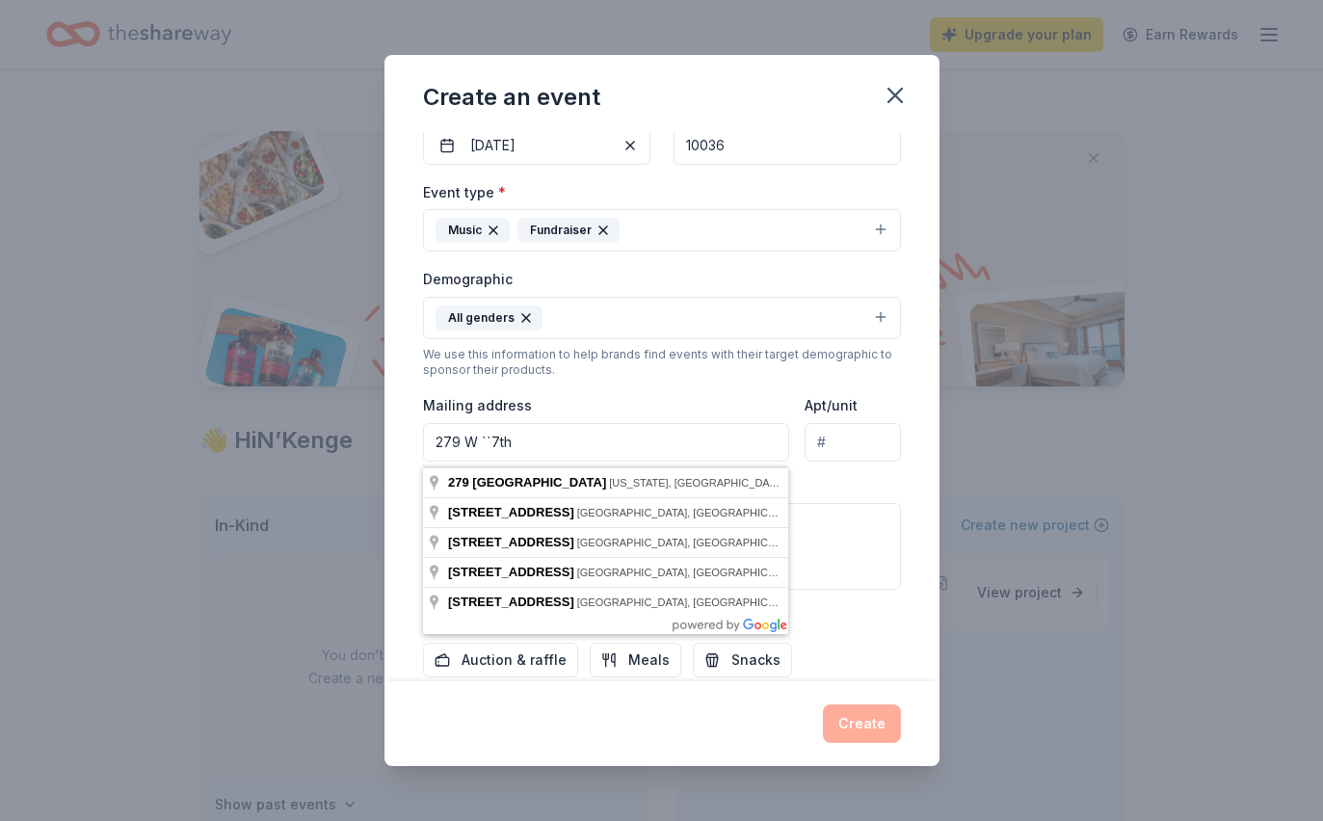
click at [517, 625] on html "Upgrade your plan Earn Rewards Access 3600 + in-kind donors Looking for product…" at bounding box center [661, 410] width 1323 height 821
click at [518, 625] on label "What are you looking for? *" at bounding box center [516, 625] width 187 height 19
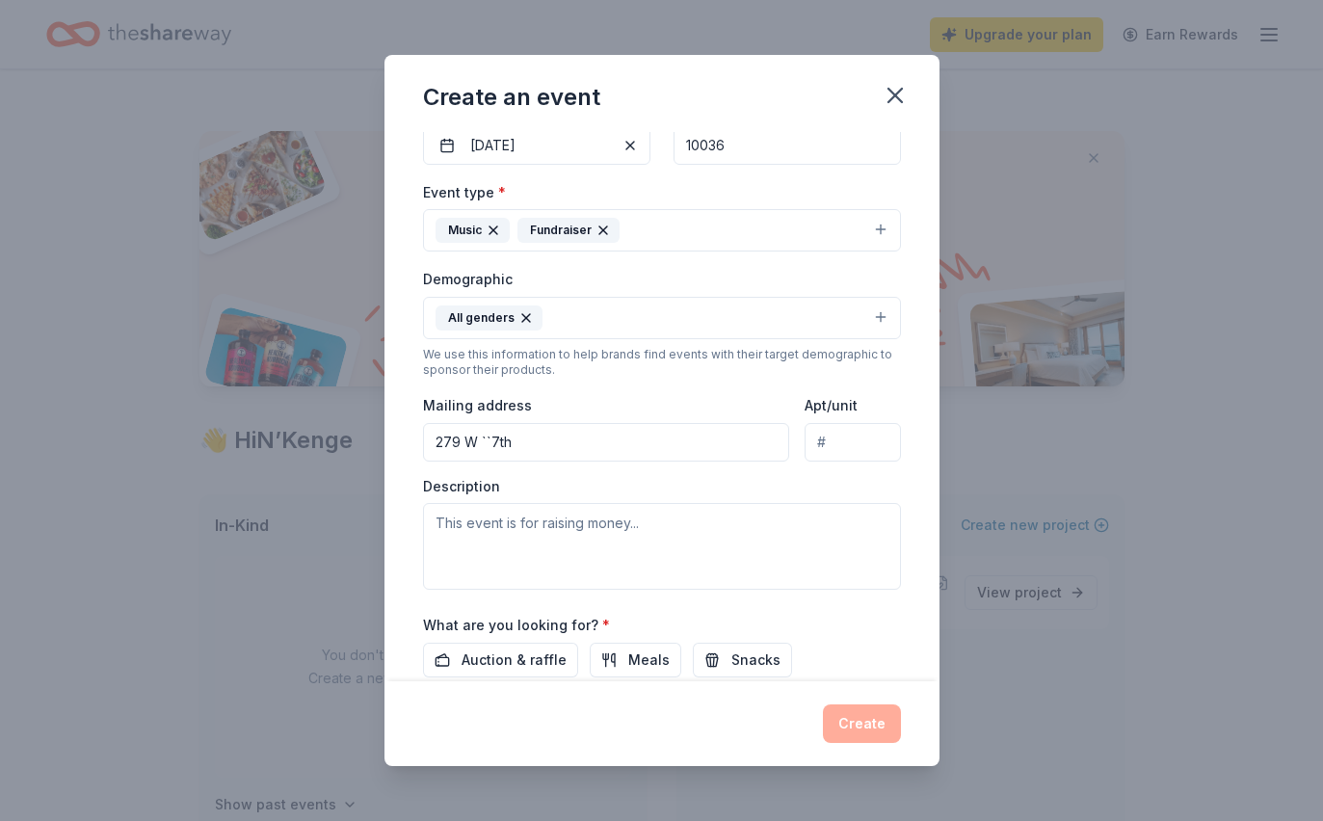
click at [666, 437] on input "279 W ``7th" at bounding box center [606, 442] width 367 height 39
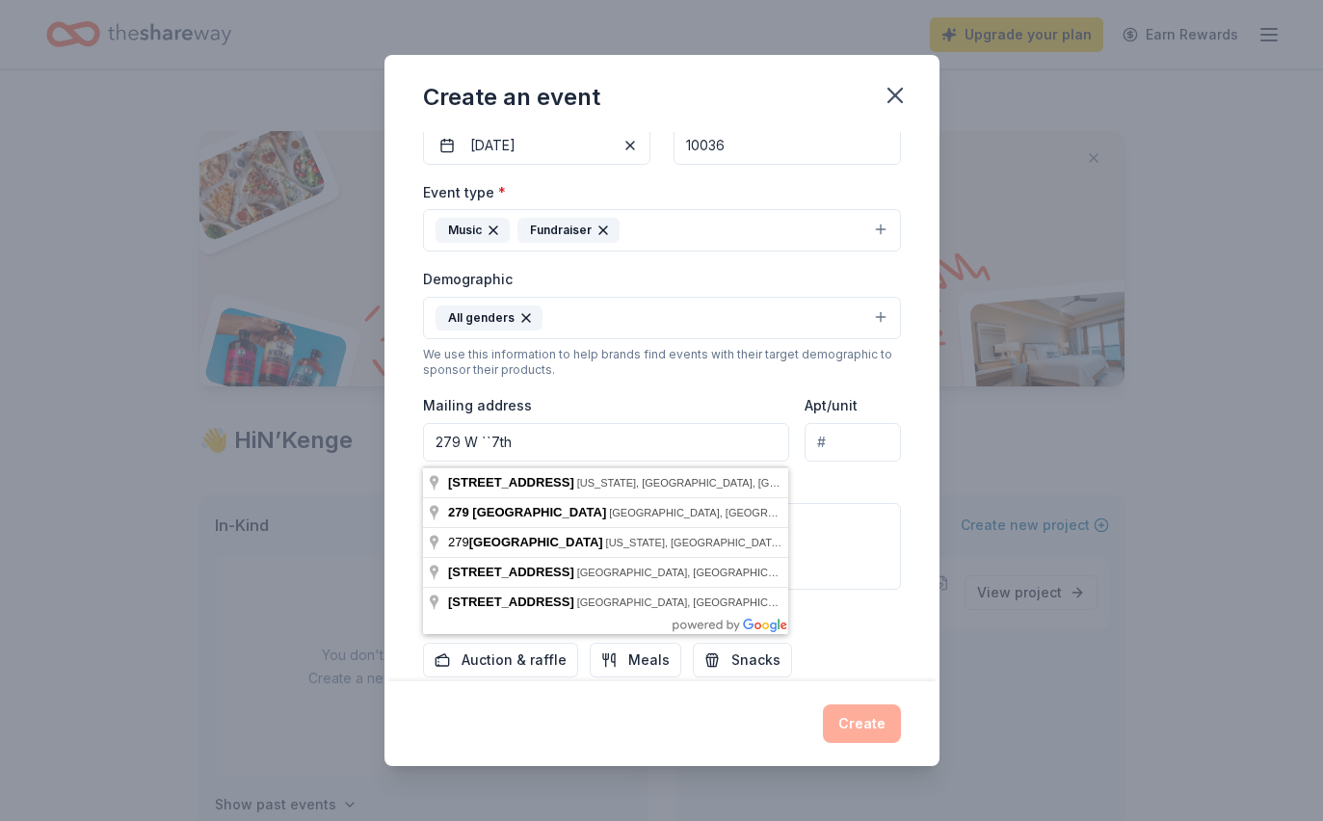
click at [708, 454] on input "279 W ``7th" at bounding box center [606, 442] width 367 height 39
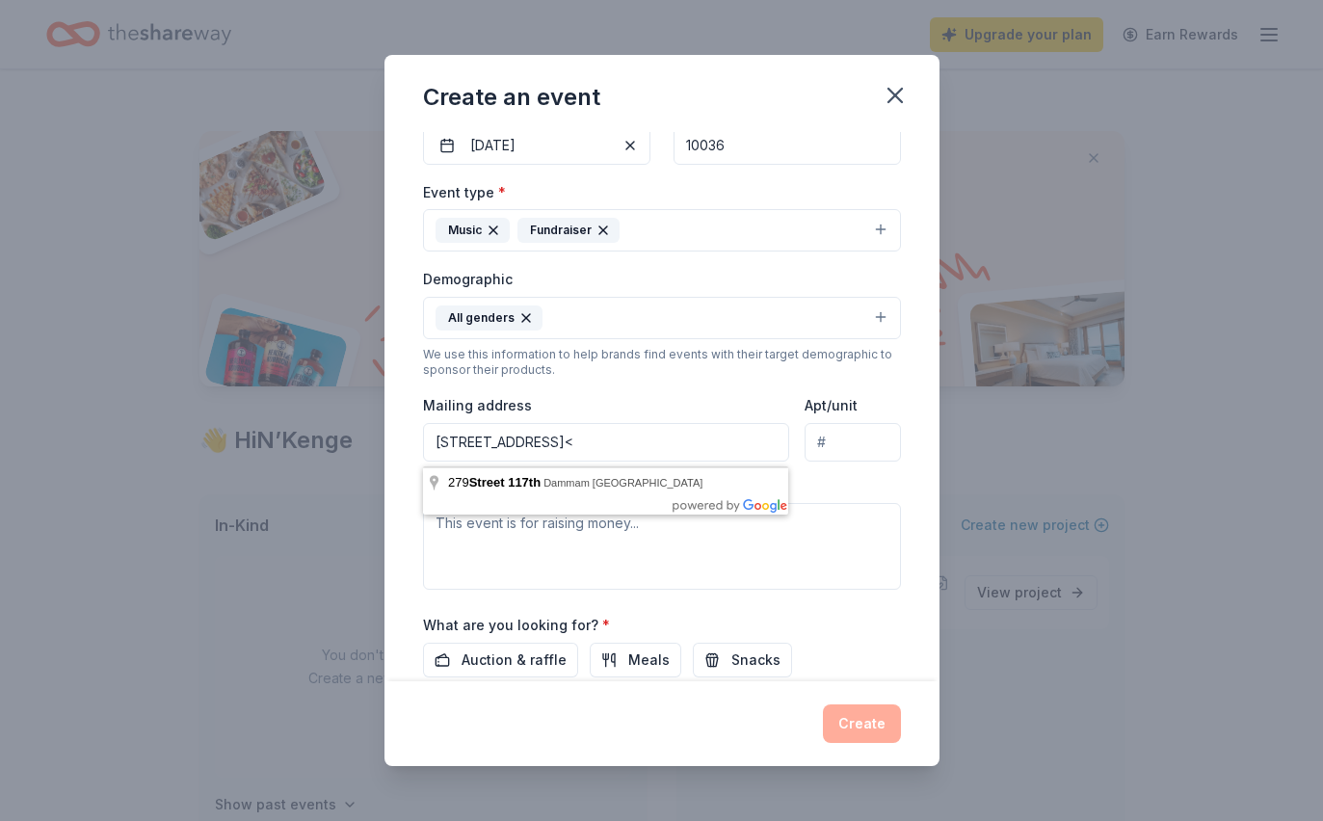
click at [577, 453] on input "[STREET_ADDRESS]<" at bounding box center [606, 442] width 367 height 39
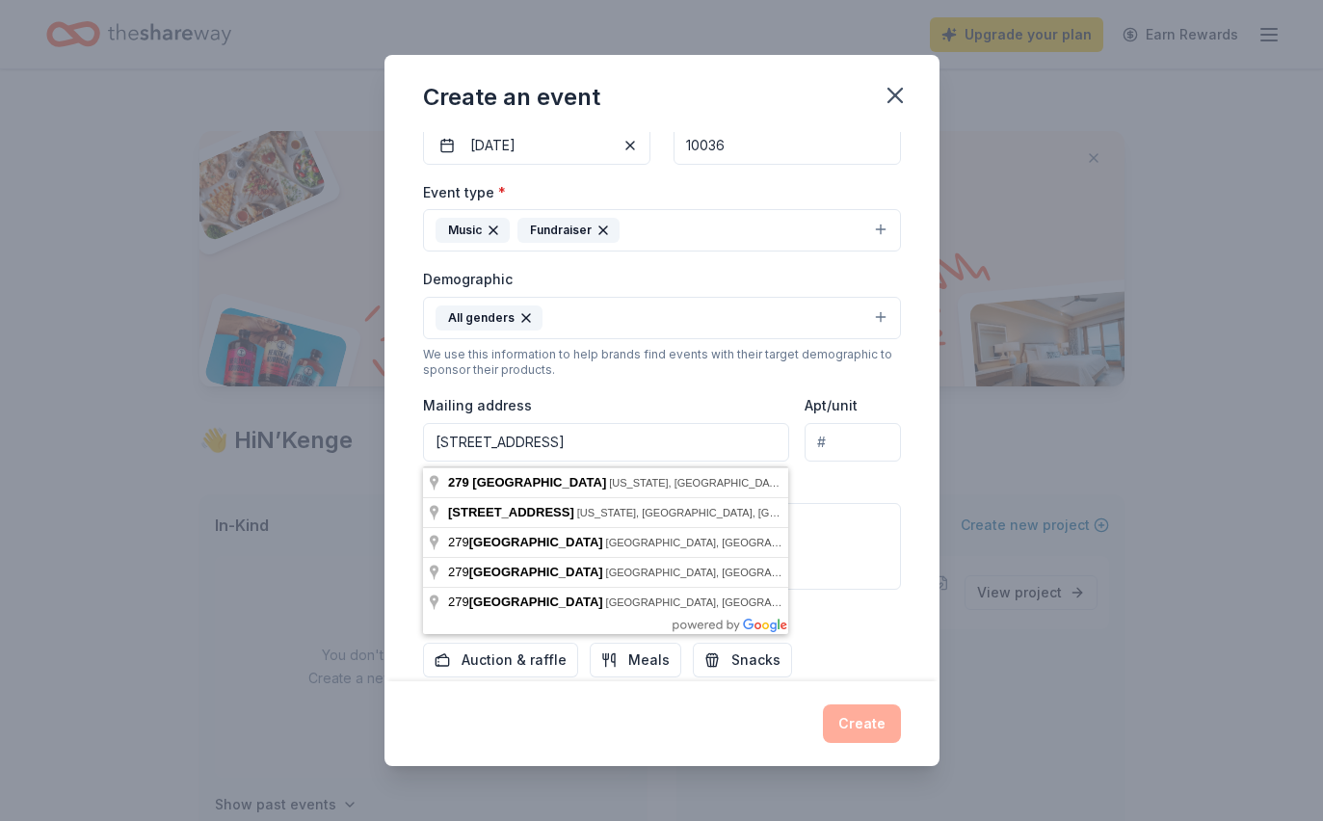
type input "[STREET_ADDRESS]"
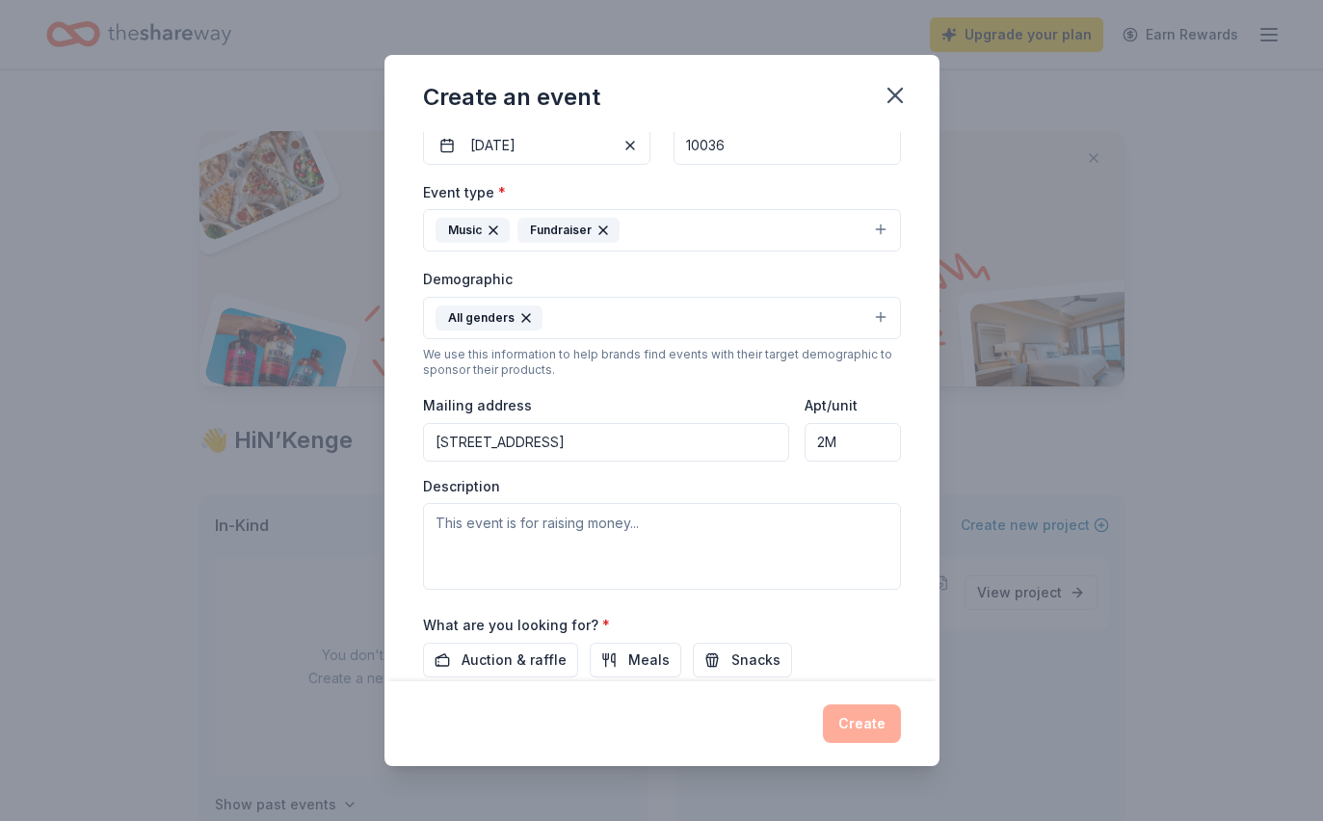
type input "2M"
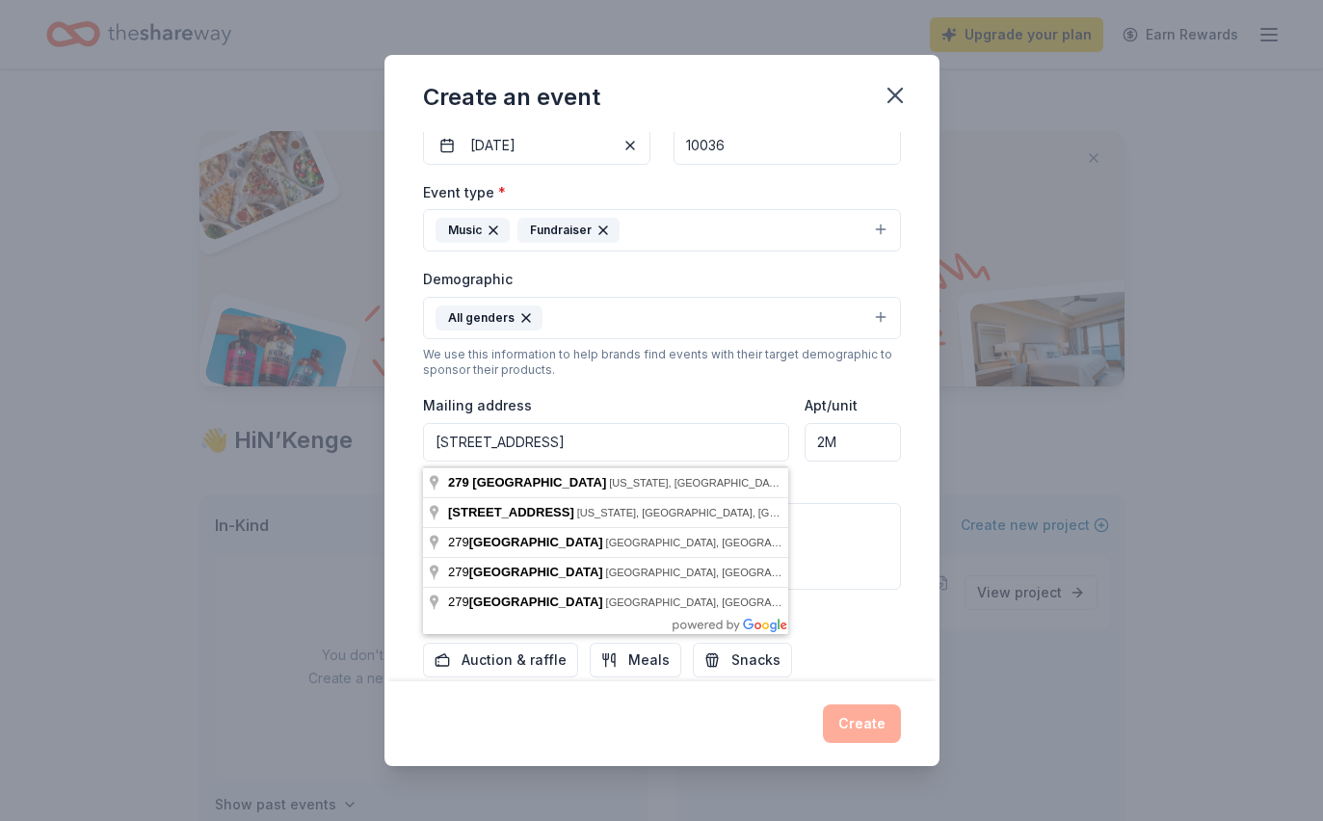
click at [553, 446] on input "[STREET_ADDRESS]" at bounding box center [606, 442] width 367 height 39
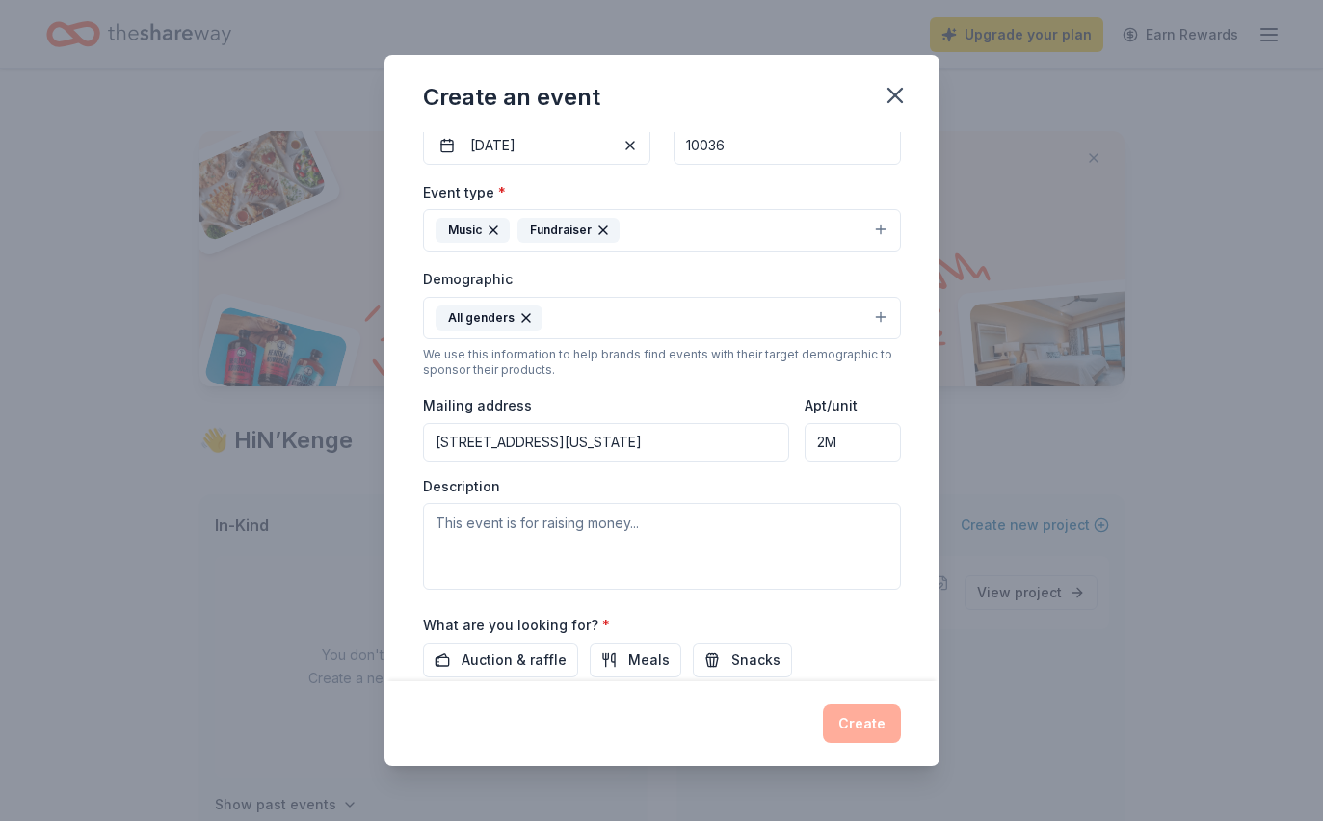
type input "[STREET_ADDRESS][US_STATE]"
click at [641, 546] on textarea at bounding box center [662, 546] width 478 height 87
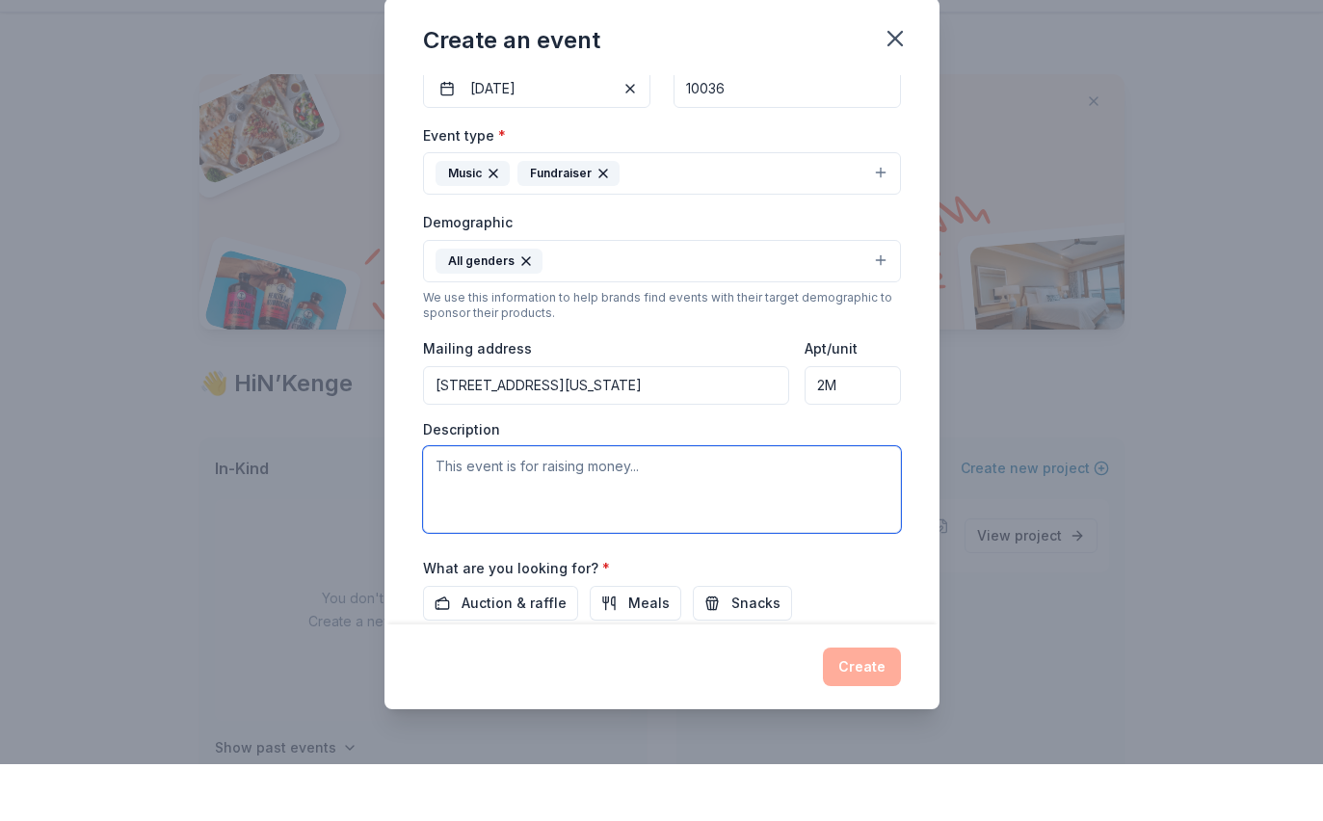
scroll to position [57, 0]
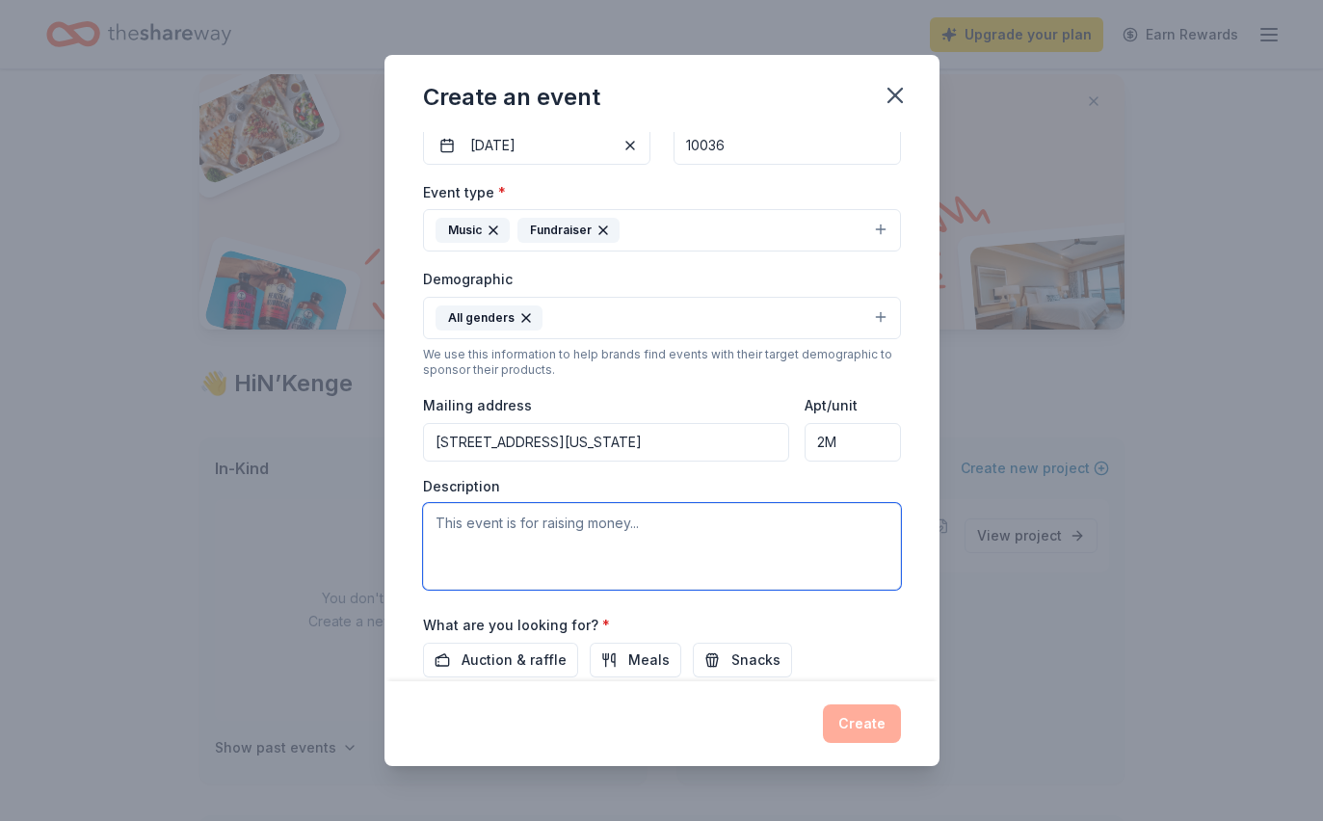
click at [644, 548] on textarea at bounding box center [662, 546] width 478 height 87
type textarea "R"
paste textarea "educational programs offer workshops, mentorship, and internships to cultivate …"
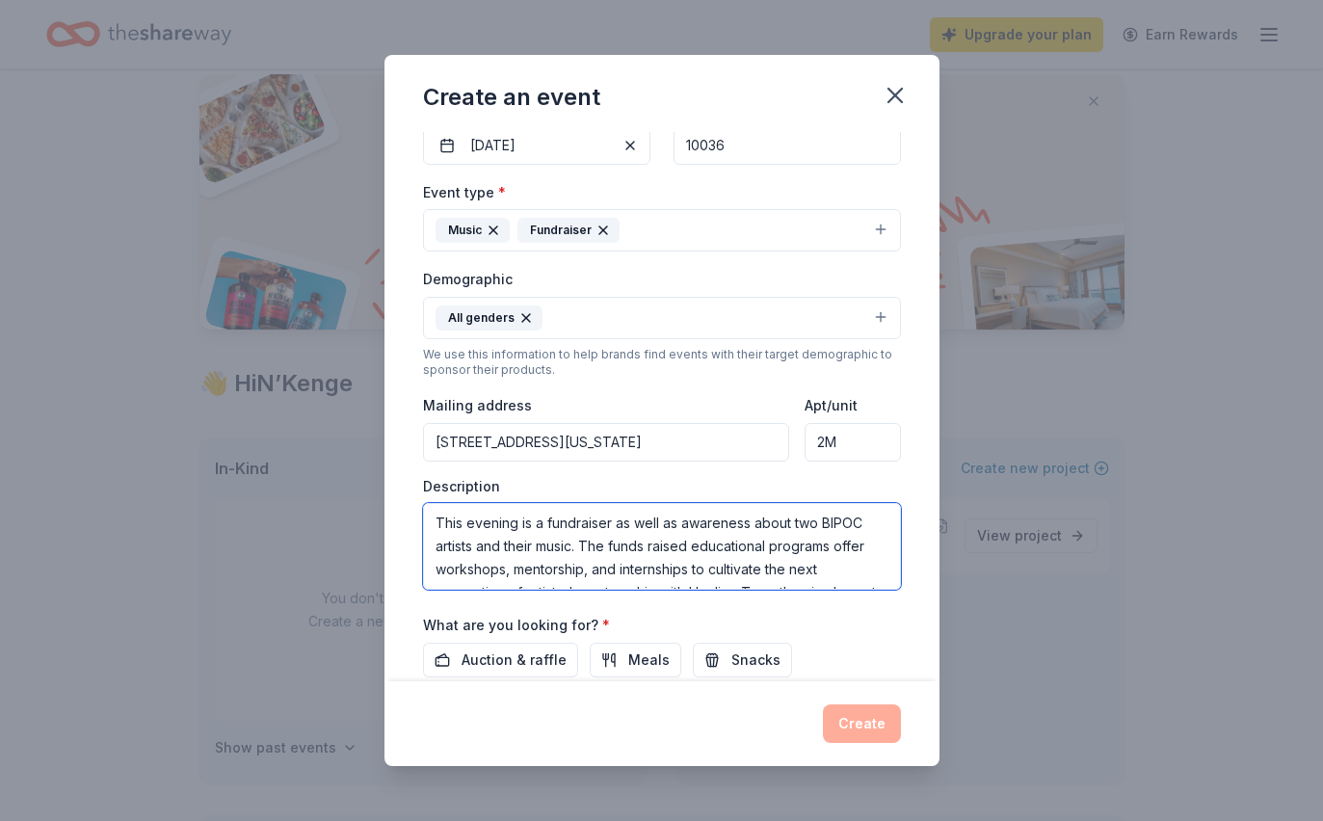
scroll to position [0, 0]
click at [708, 551] on textarea "This evening is a fundraiser as well as awareness about two BIPOC artists and t…" at bounding box center [662, 546] width 478 height 87
click at [459, 571] on textarea "This evening is a fundraiser as well as awareness about two BIPOC artists and t…" at bounding box center [662, 546] width 478 height 87
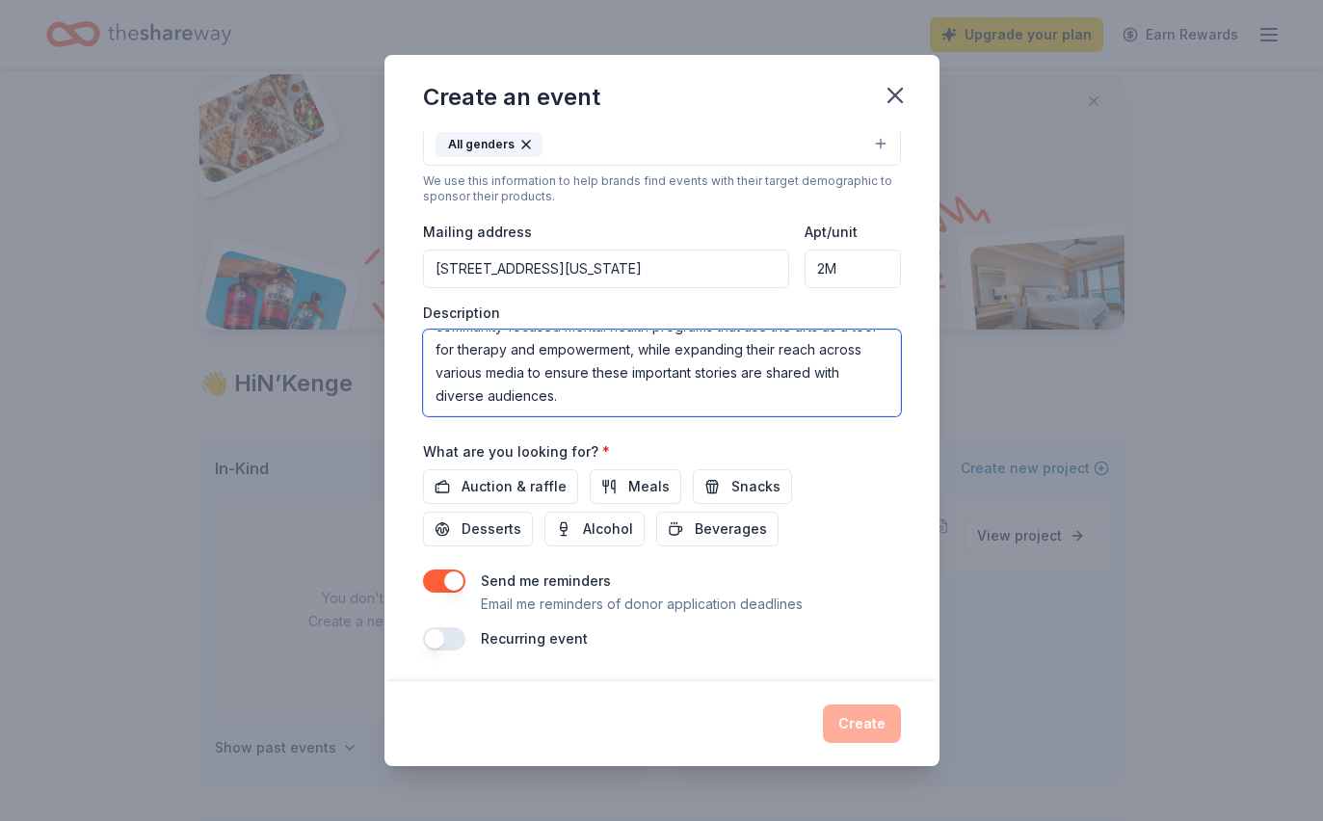
scroll to position [378, 0]
type textarea "This evening is a fundraiser as well as awareness about two BIPOC artists and t…"
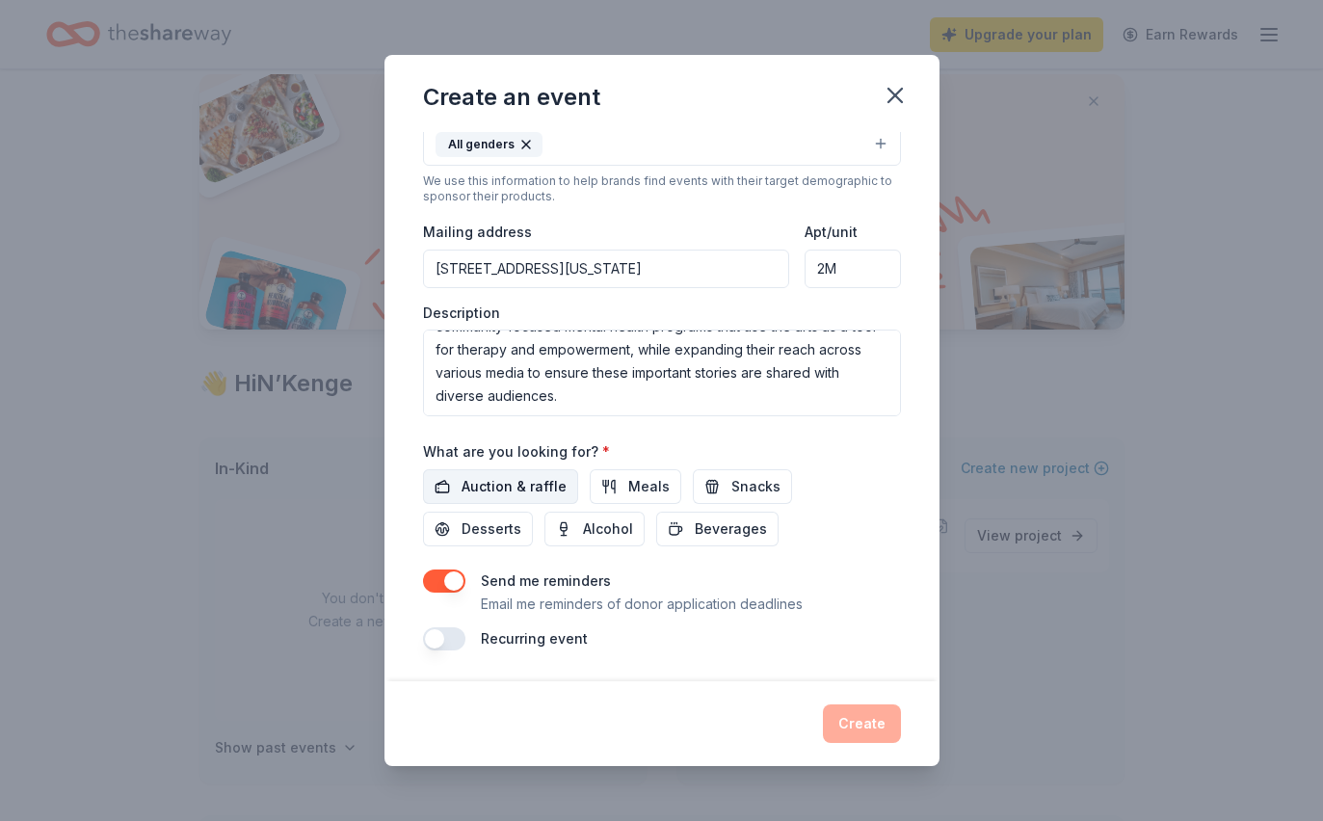
click at [500, 481] on span "Auction & raffle" at bounding box center [514, 486] width 105 height 23
click at [695, 522] on span "Beverages" at bounding box center [731, 529] width 72 height 23
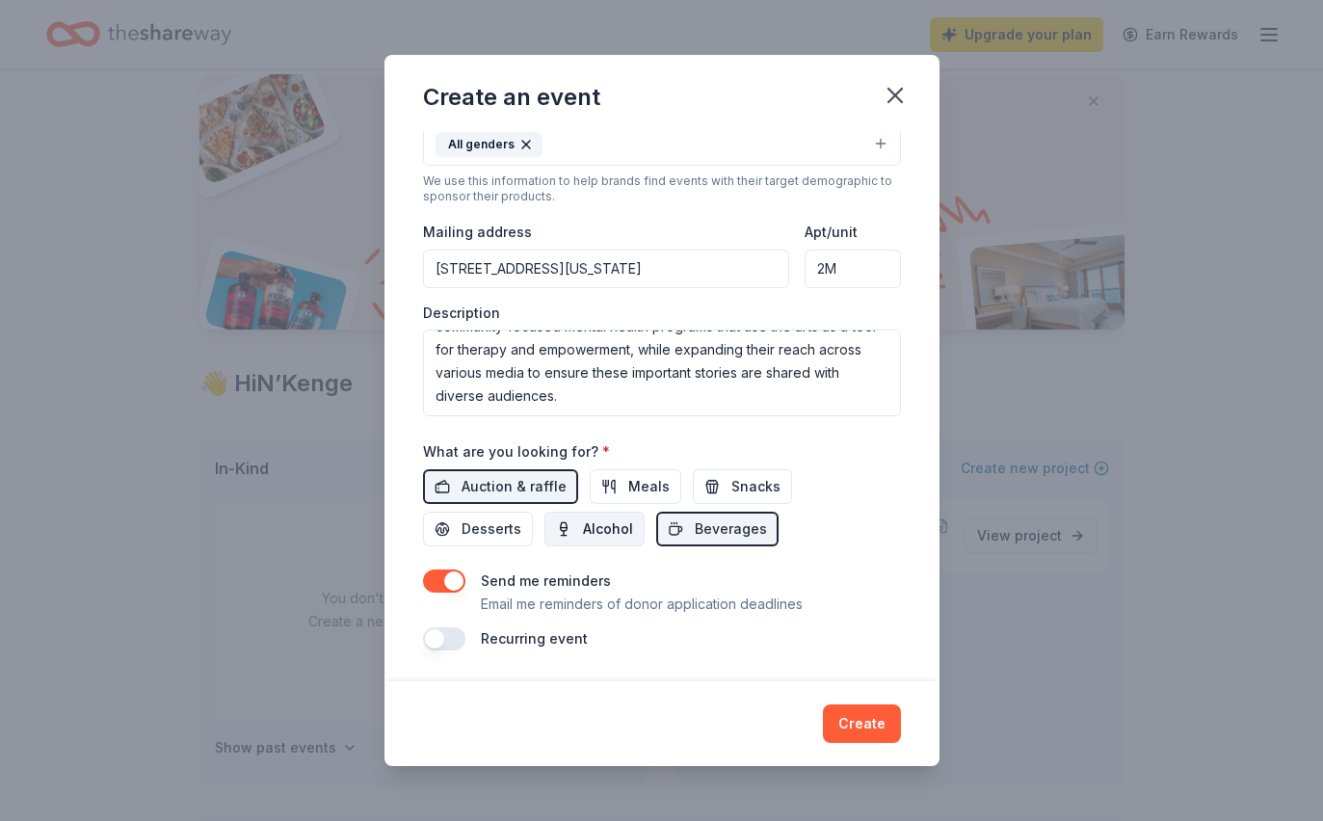
click at [583, 538] on span "Alcohol" at bounding box center [608, 529] width 50 height 23
click at [873, 726] on button "Create" at bounding box center [862, 724] width 78 height 39
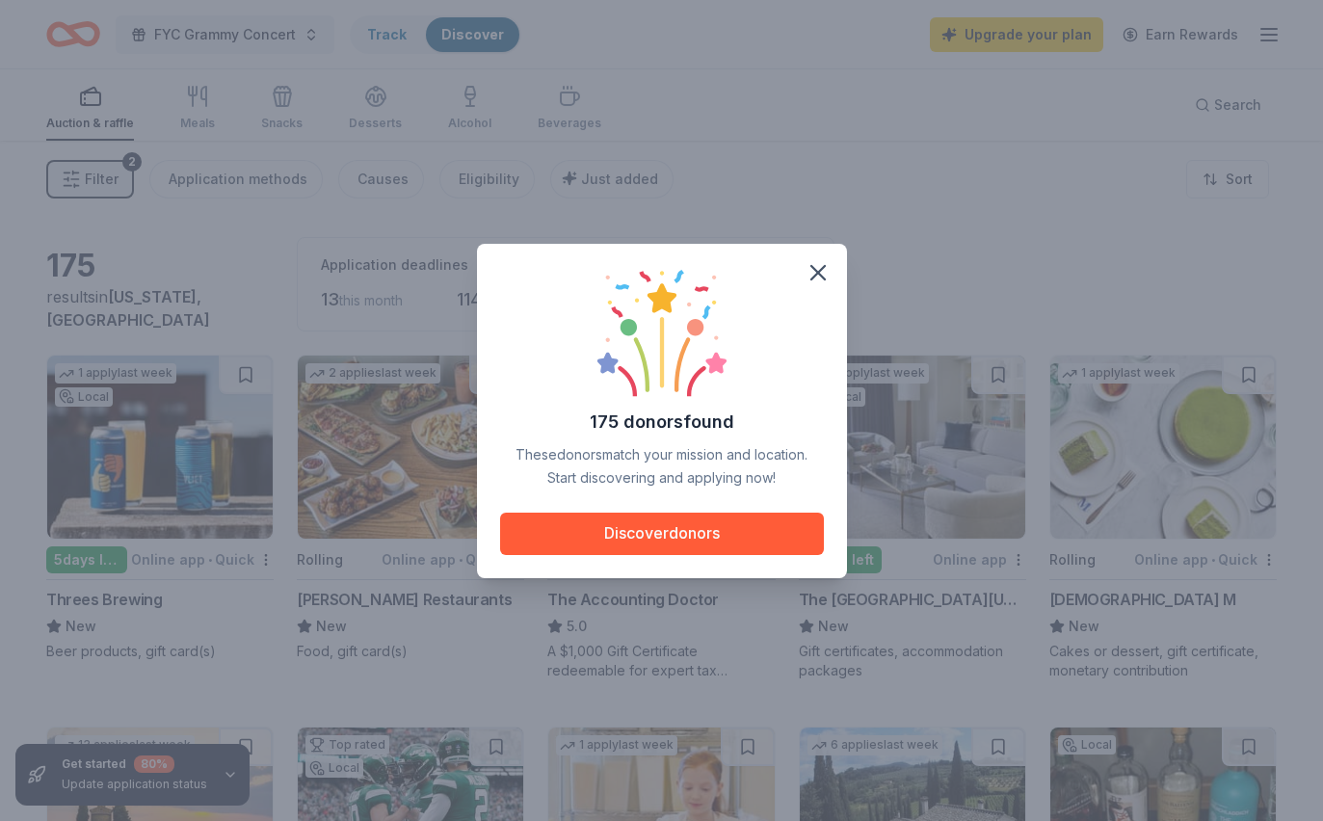
click at [820, 327] on div "175 donors found These donors match your mission and location. Start discoverin…" at bounding box center [662, 378] width 324 height 223
click at [818, 326] on div "175 donors found These donors match your mission and location. Start discoverin…" at bounding box center [662, 378] width 324 height 223
click at [798, 587] on div "175 donors found These donors match your mission and location. Start discoverin…" at bounding box center [661, 410] width 1323 height 821
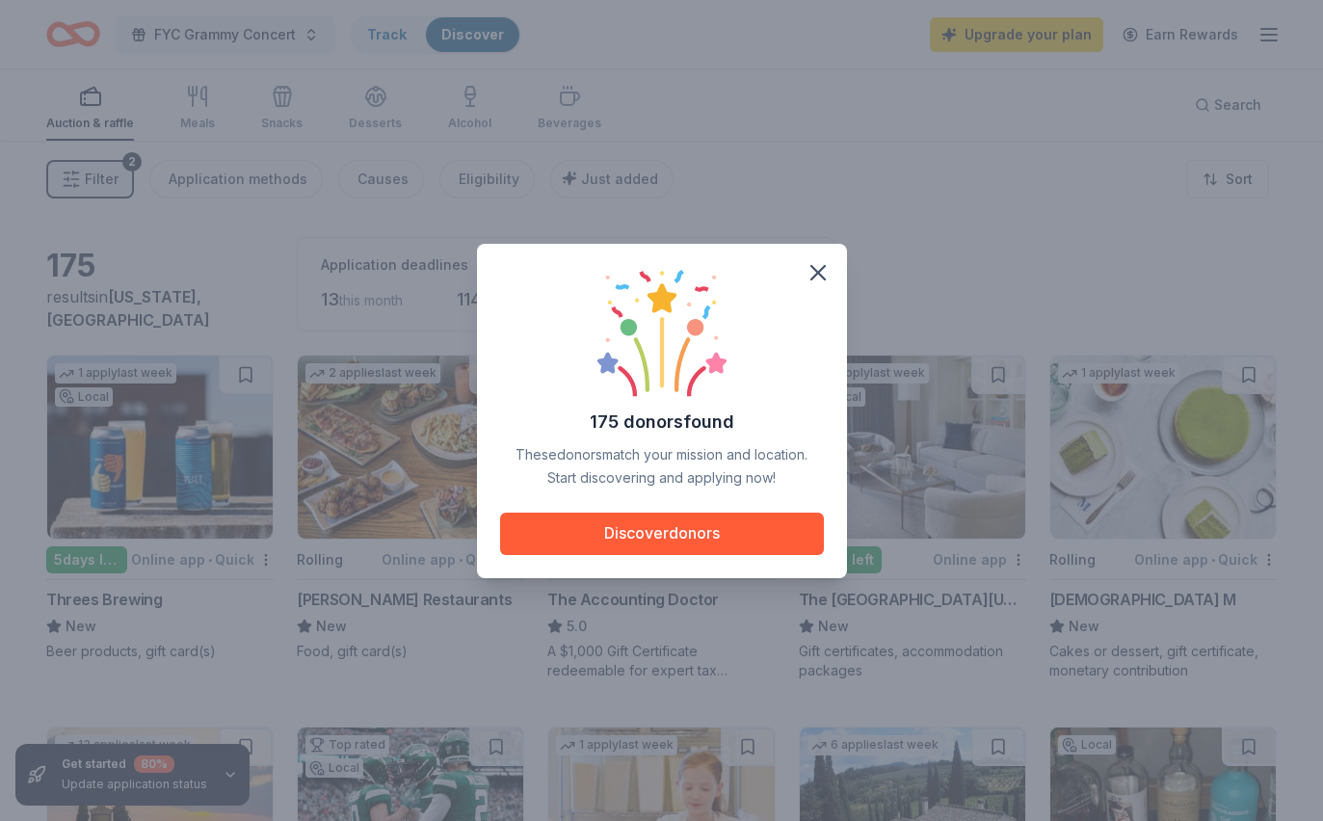
click at [712, 569] on div "175 donors found These donors match your mission and location. Start discoverin…" at bounding box center [662, 411] width 370 height 334
click at [699, 594] on div "175 donors found These donors match your mission and location. Start discoverin…" at bounding box center [661, 410] width 1323 height 821
click at [649, 291] on img at bounding box center [662, 334] width 135 height 134
click at [804, 348] on div "175 donors found These donors match your mission and location. Start discoverin…" at bounding box center [662, 378] width 324 height 223
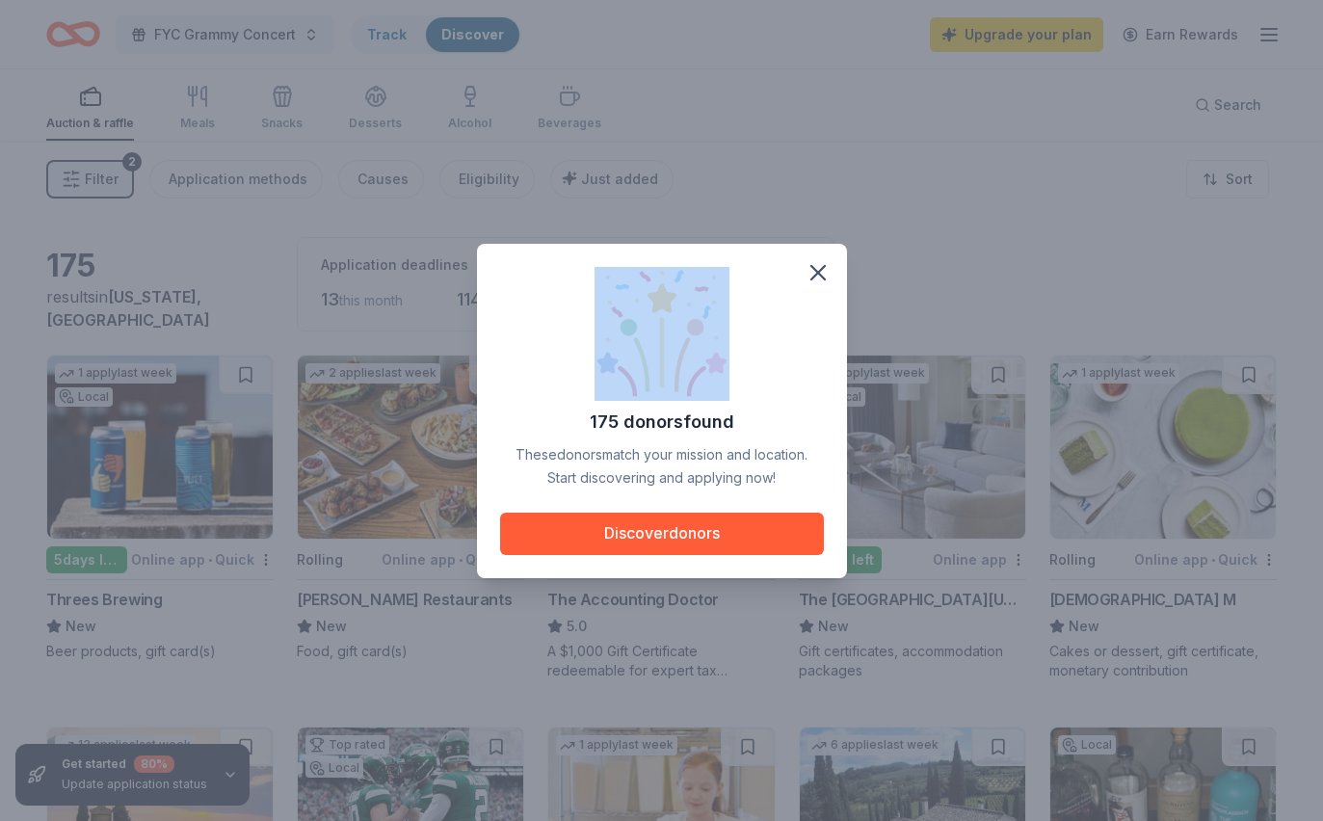
click at [806, 342] on div "175 donors found These donors match your mission and location. Start discoverin…" at bounding box center [662, 378] width 324 height 223
click at [827, 339] on div "175 donors found These donors match your mission and location. Start discoverin…" at bounding box center [662, 411] width 370 height 334
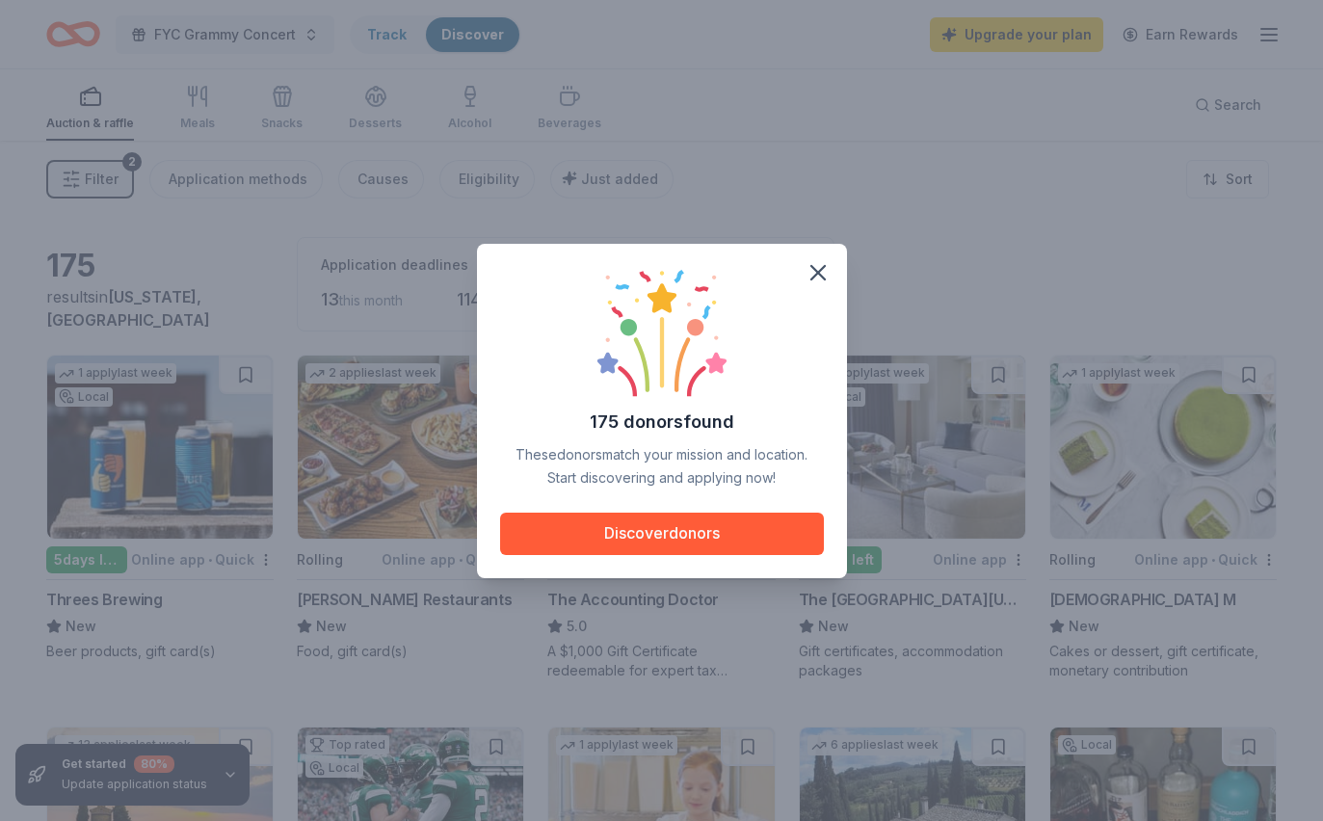
click at [826, 338] on div "175 donors found These donors match your mission and location. Start discoverin…" at bounding box center [662, 411] width 370 height 334
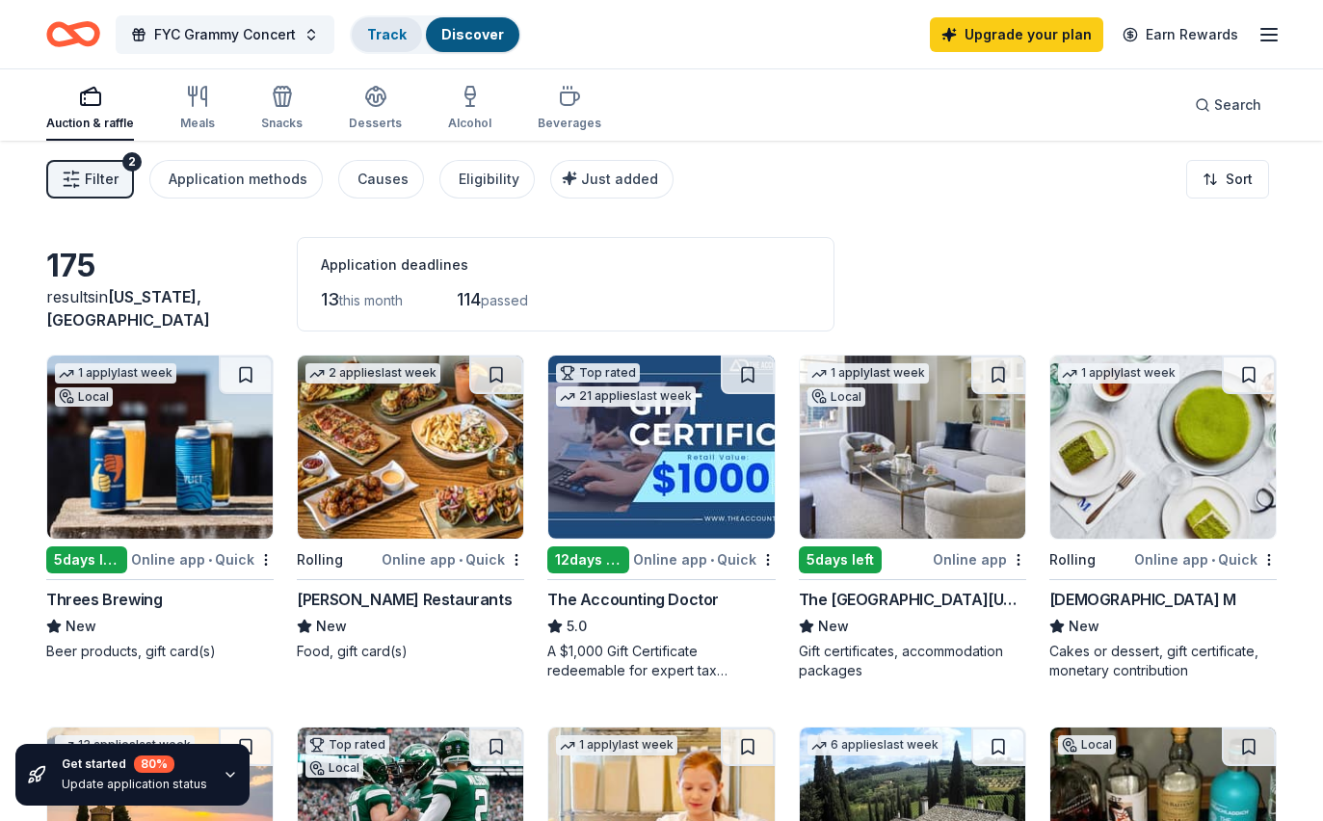
click at [376, 42] on link "Track" at bounding box center [387, 34] width 40 height 16
click at [388, 36] on link "Track" at bounding box center [387, 34] width 40 height 16
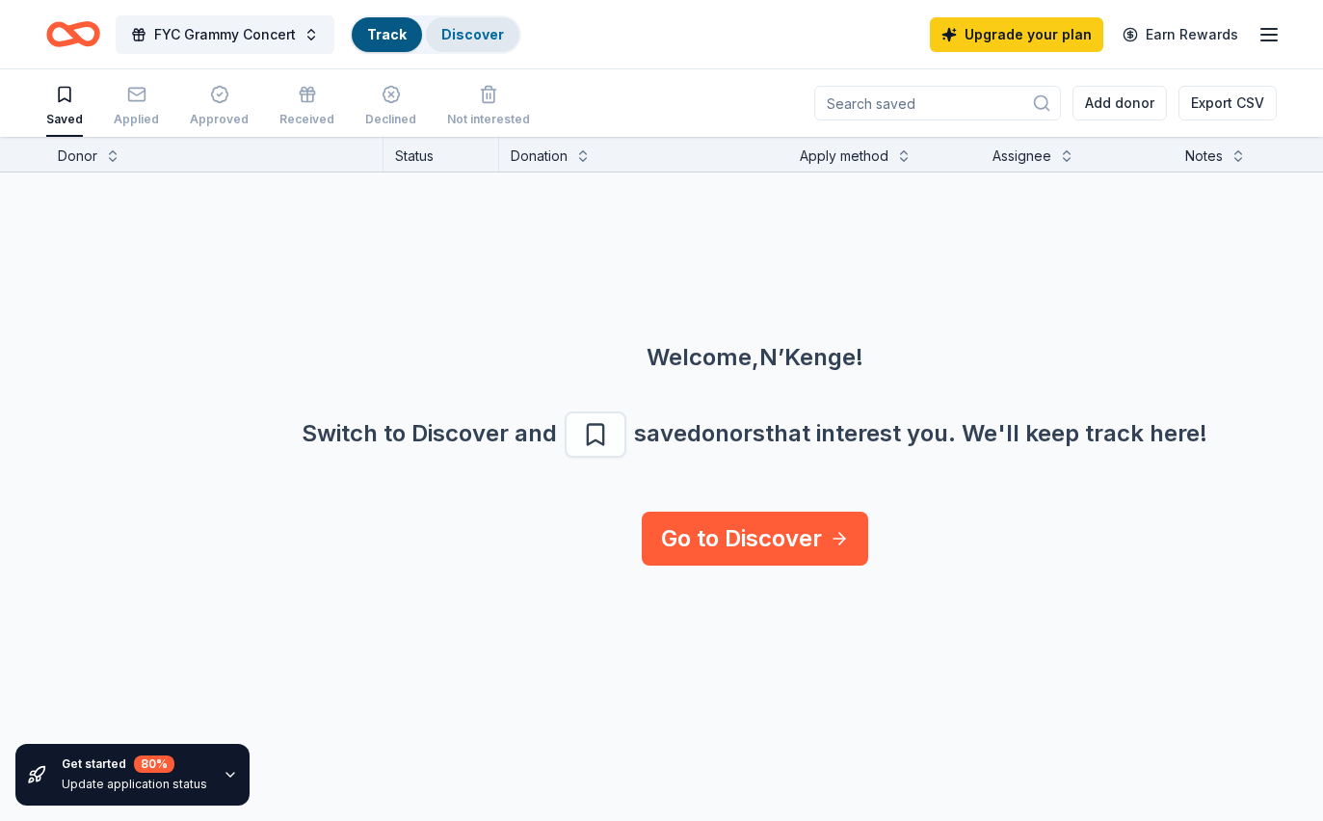
click at [483, 35] on link "Discover" at bounding box center [472, 34] width 63 height 16
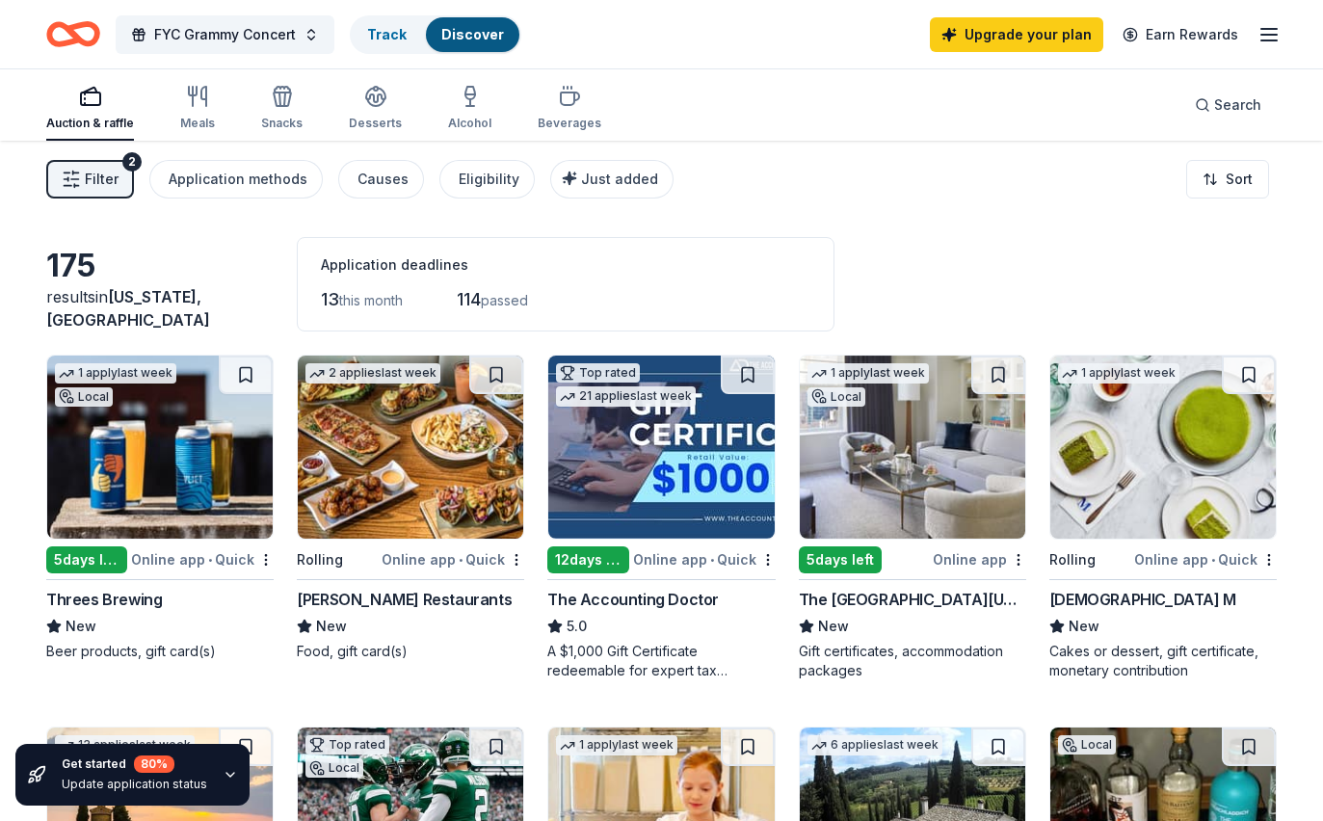
drag, startPoint x: 1200, startPoint y: 46, endPoint x: 875, endPoint y: 134, distance: 336.5
click at [76, 121] on div "Auction & raffle" at bounding box center [90, 123] width 88 height 15
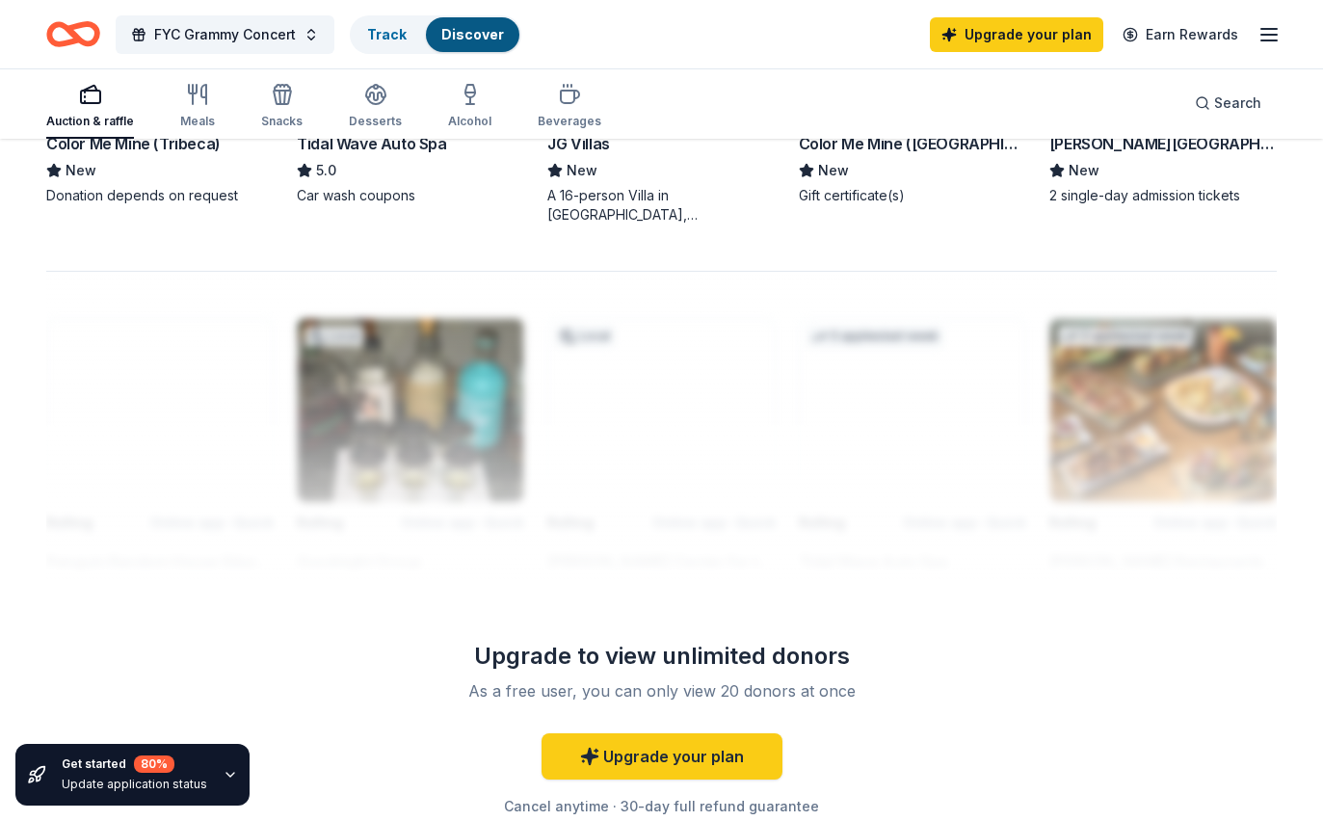
scroll to position [1571, 0]
